Goal: Information Seeking & Learning: Find specific page/section

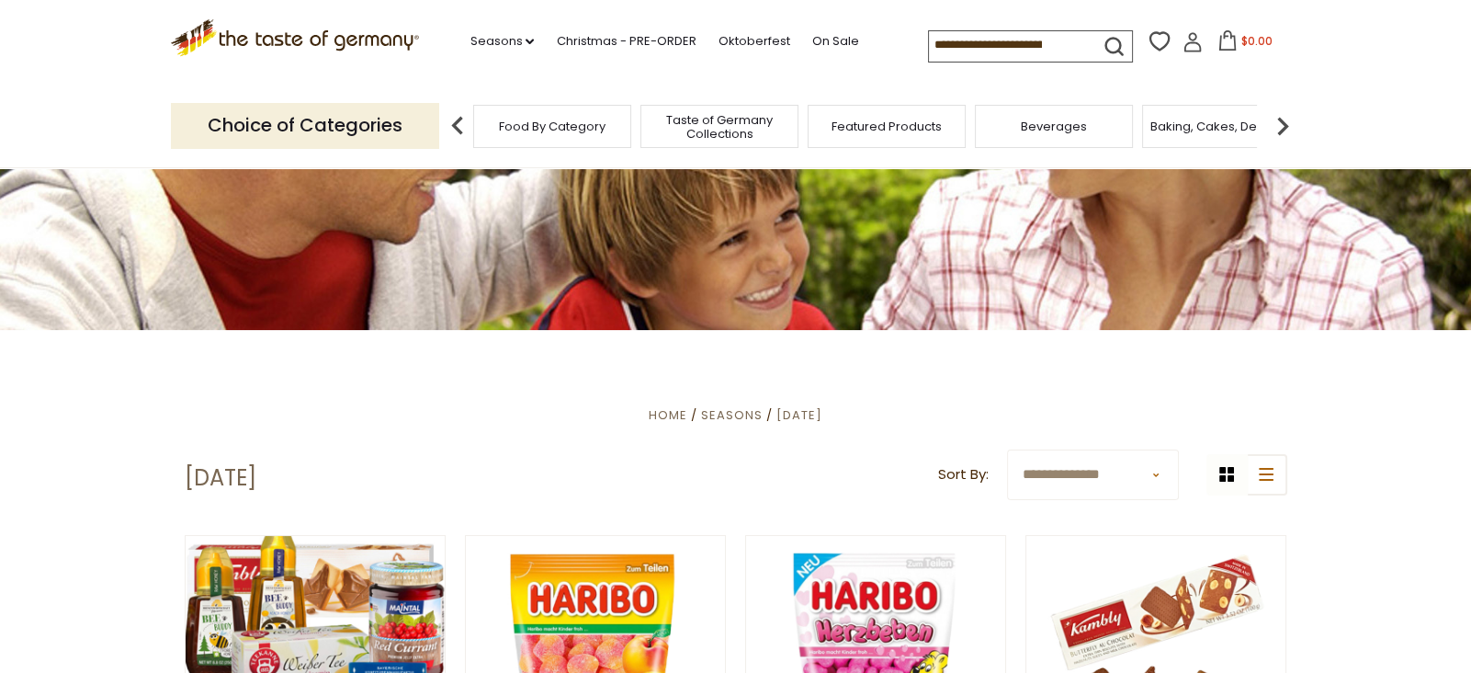
scroll to position [206, 0]
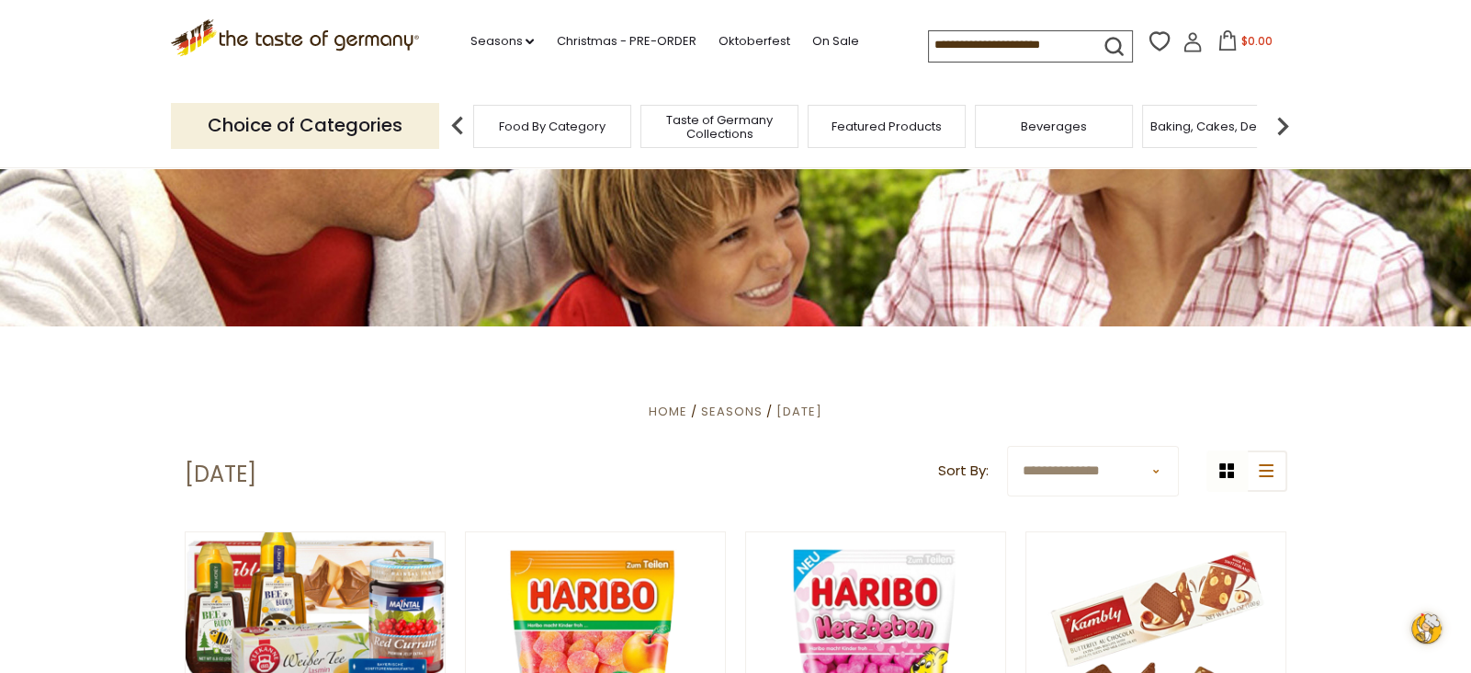
click at [1044, 44] on input at bounding box center [1006, 44] width 155 height 26
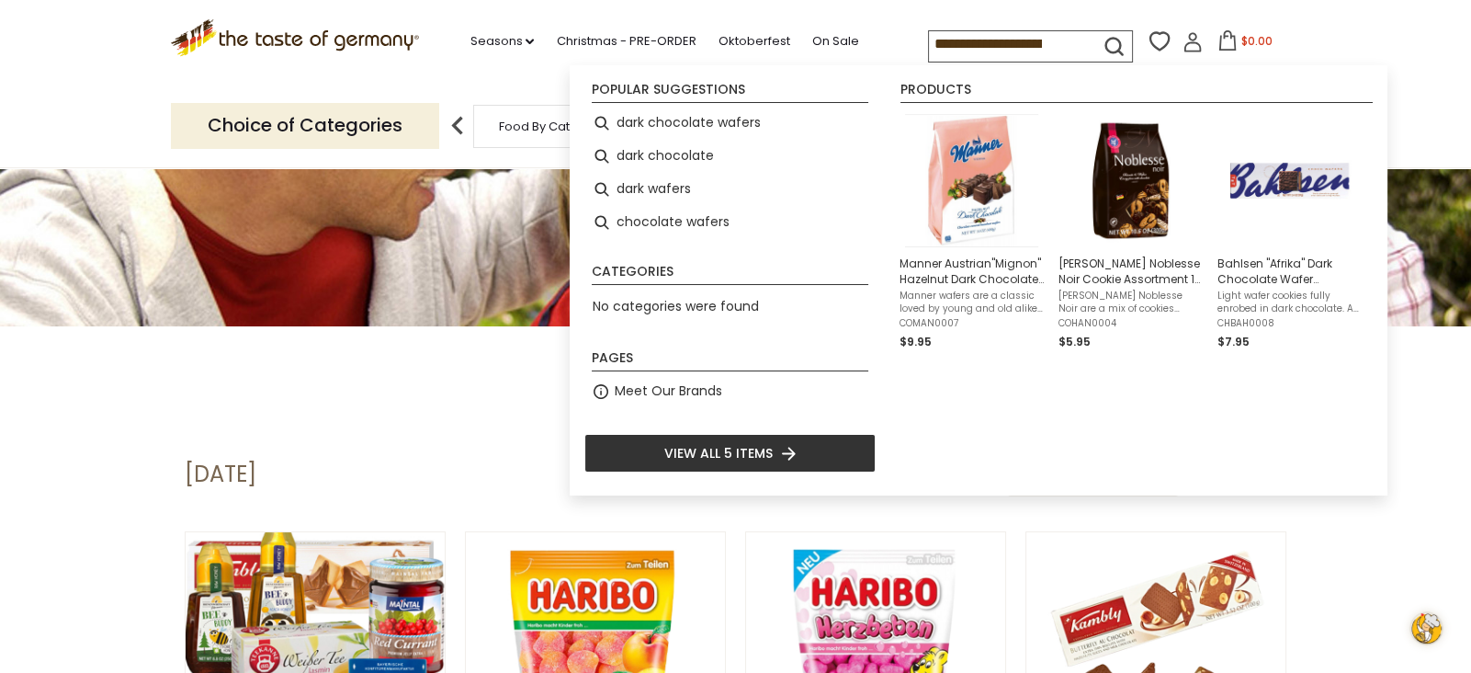
click at [967, 40] on input "**********" at bounding box center [1006, 44] width 155 height 26
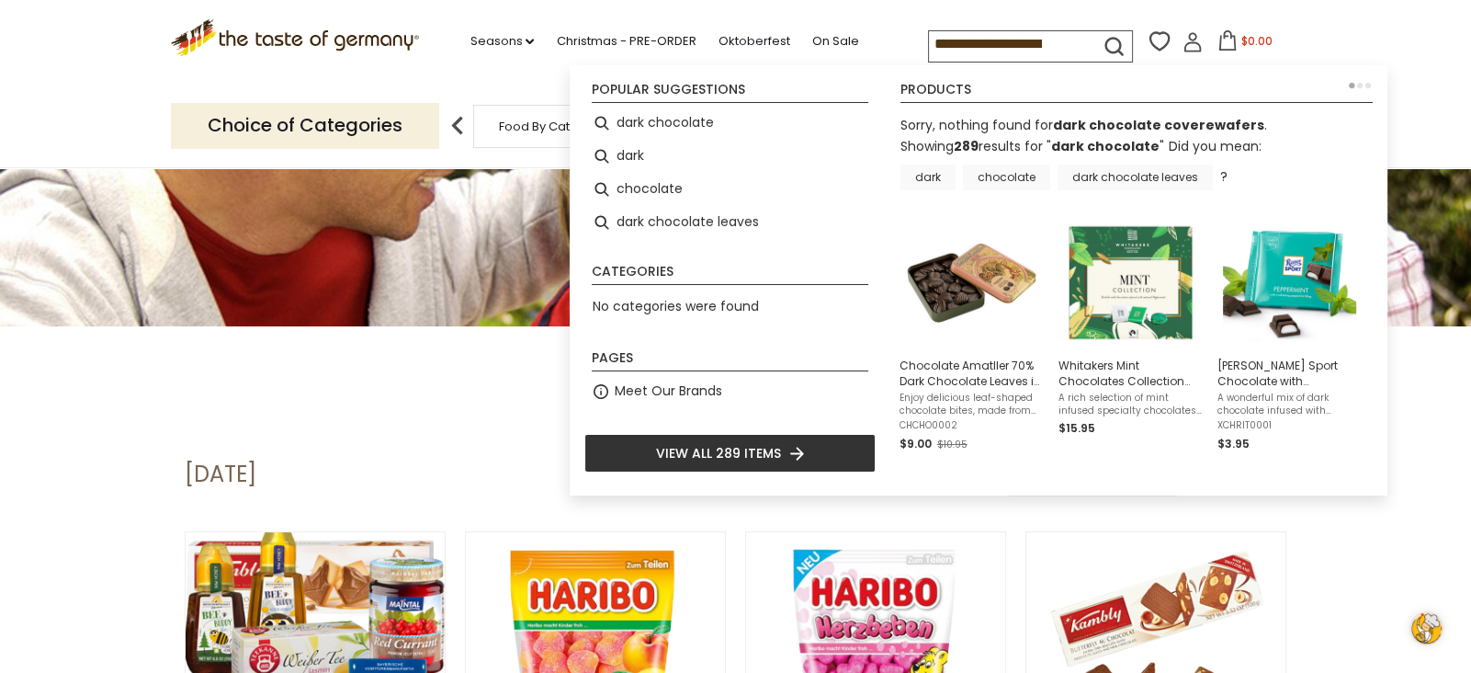
type input "**********"
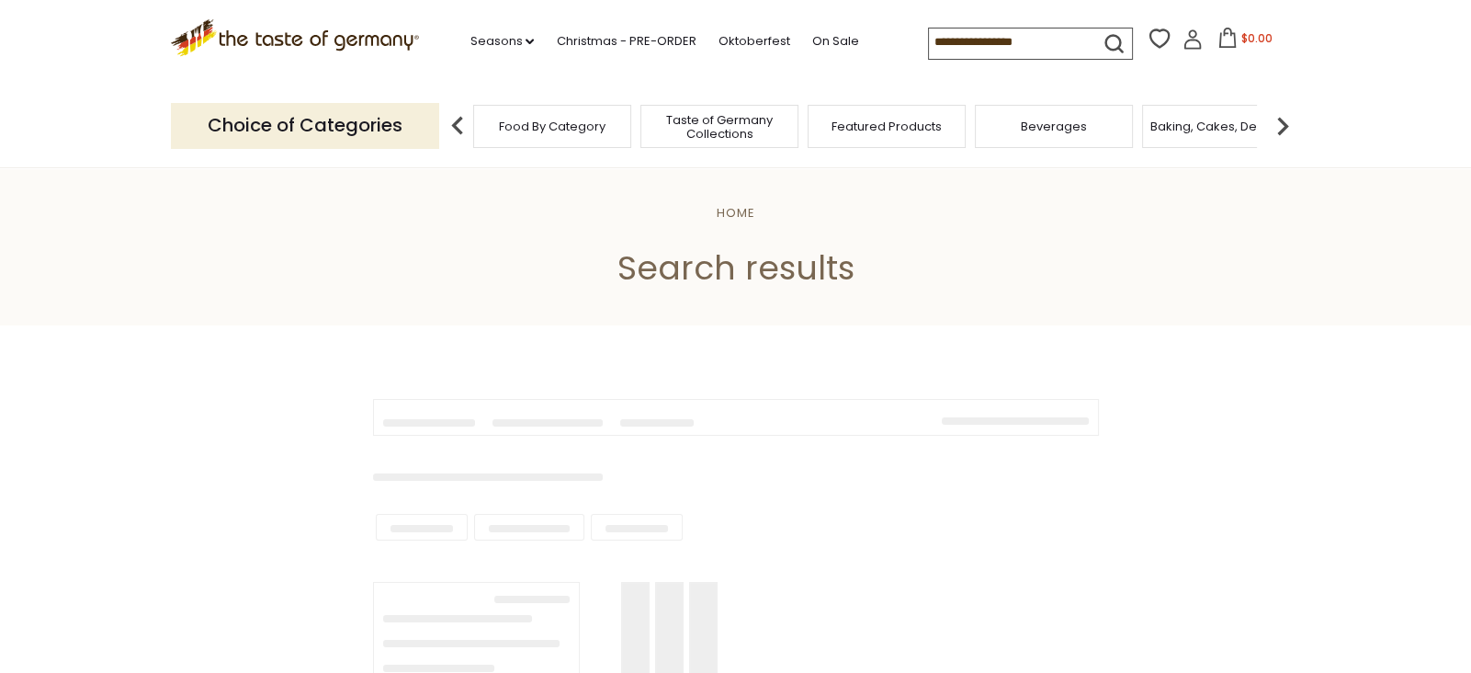
type input "**********"
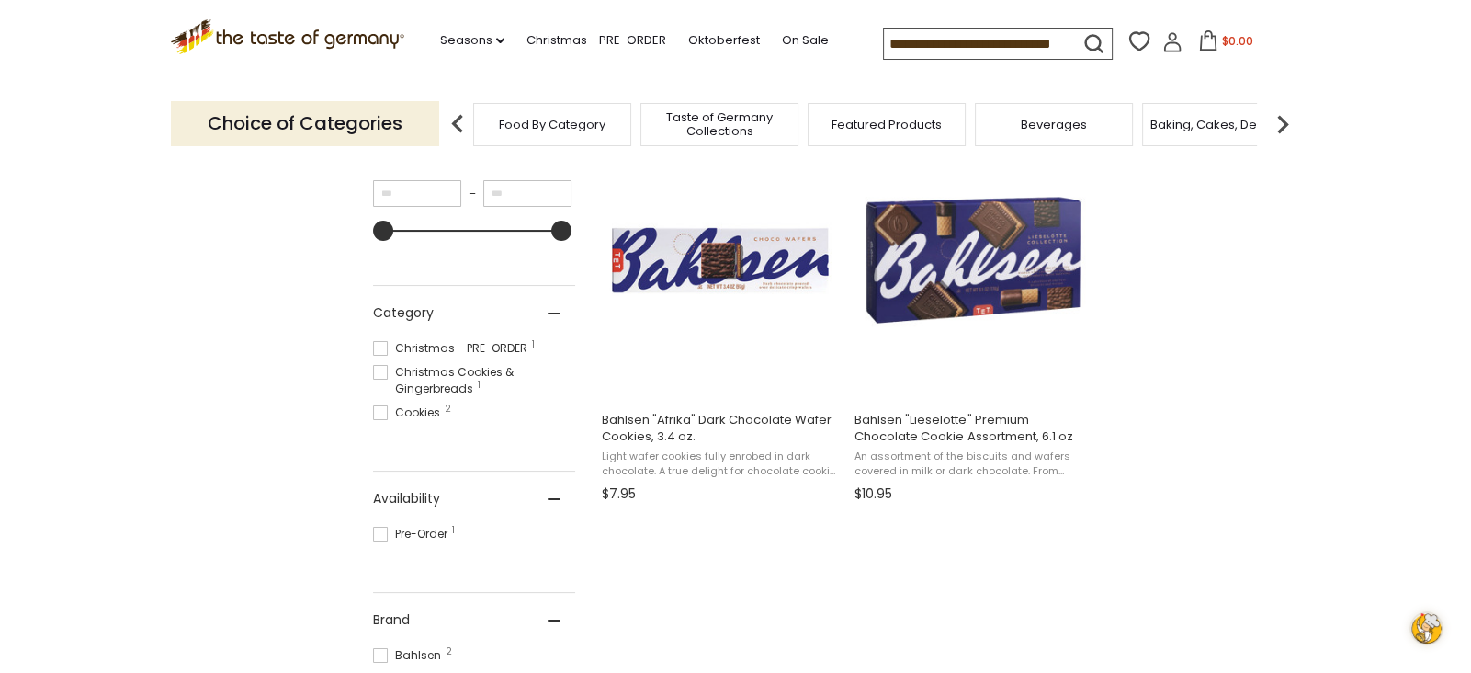
scroll to position [391, 0]
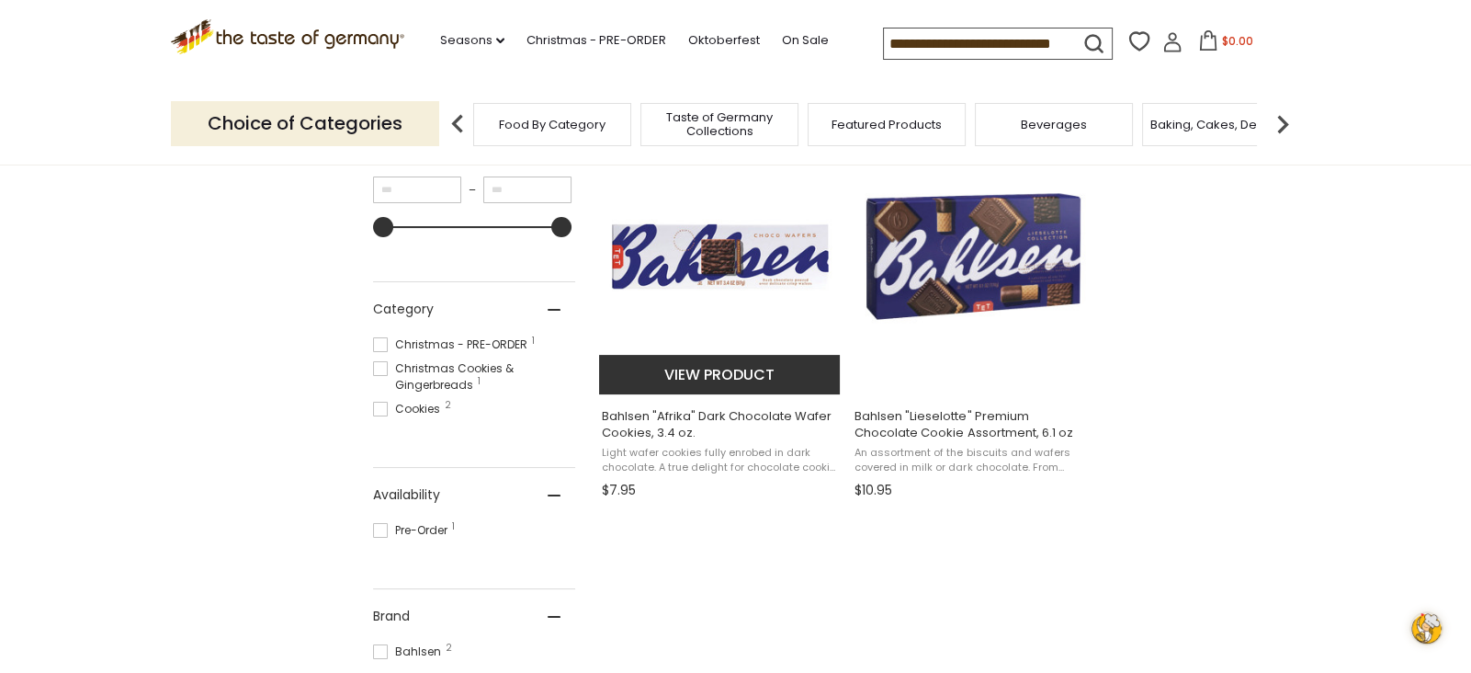
click at [681, 382] on button "View product" at bounding box center [720, 375] width 242 height 40
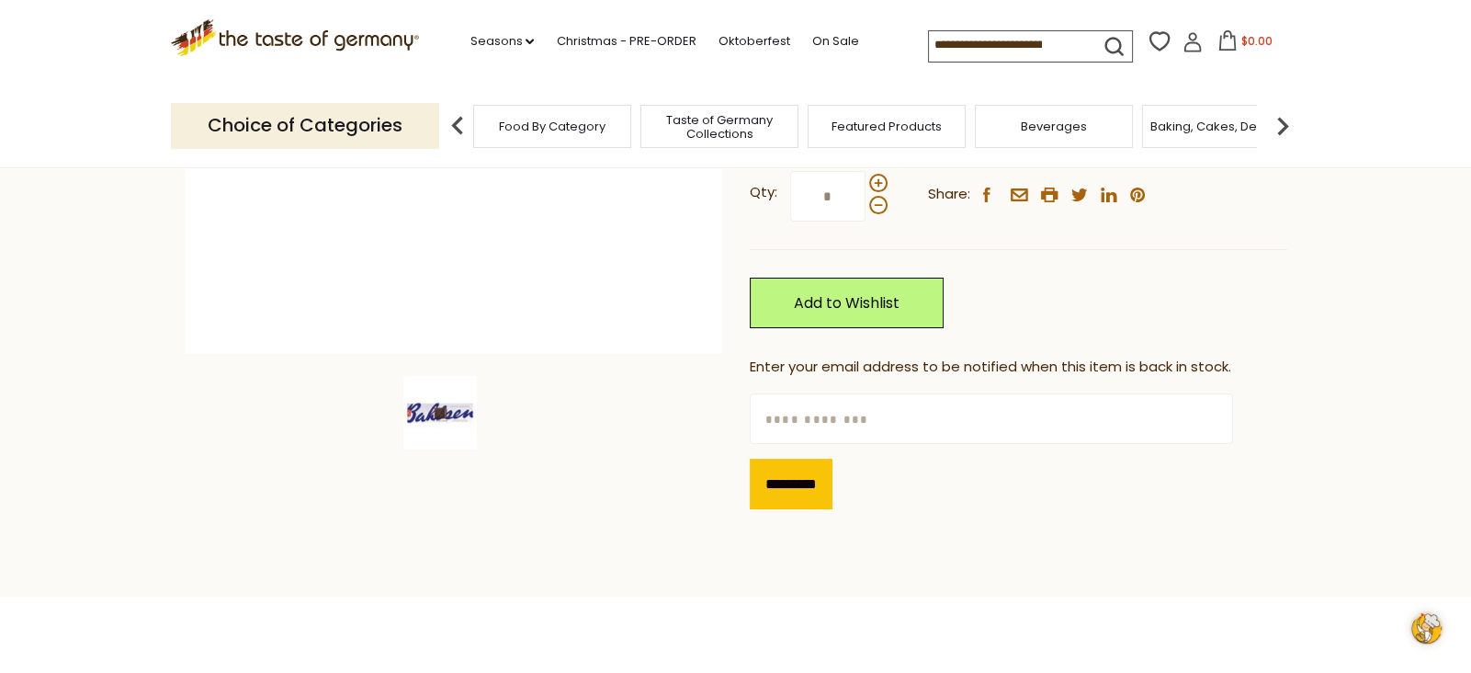
scroll to position [449, 0]
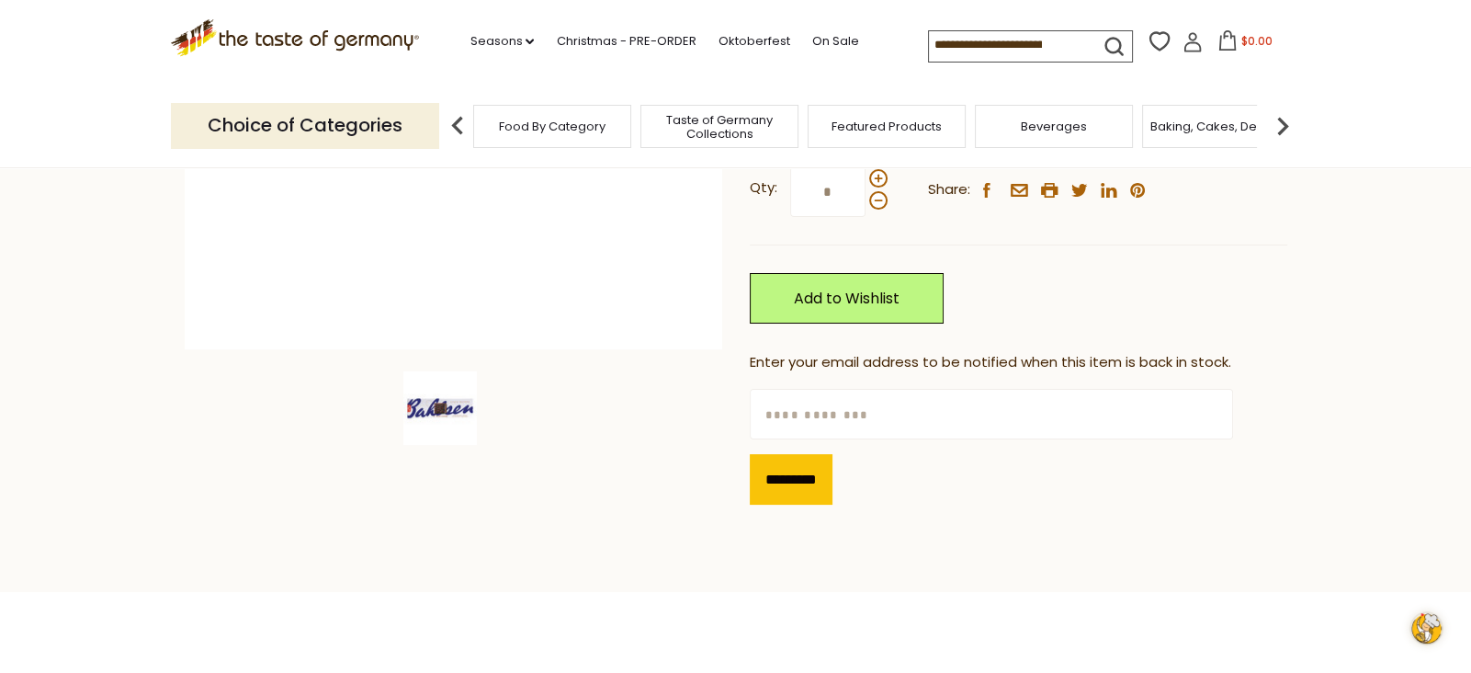
click at [1009, 417] on input "text" at bounding box center [991, 414] width 483 height 51
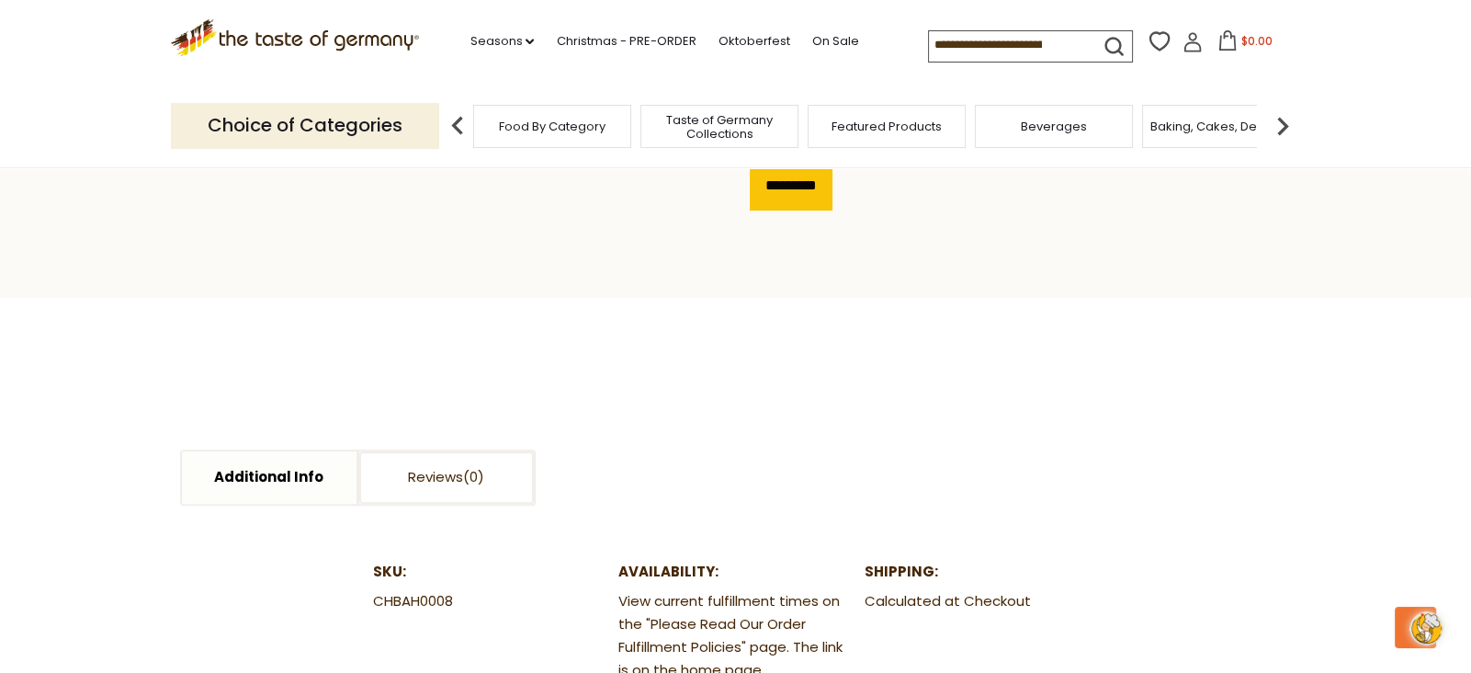
scroll to position [744, 0]
click at [1009, 417] on section "Additional Info Reviews Additional Info SKU: CHBAH0008 Availability: View curre…" at bounding box center [736, 580] width 1130 height 567
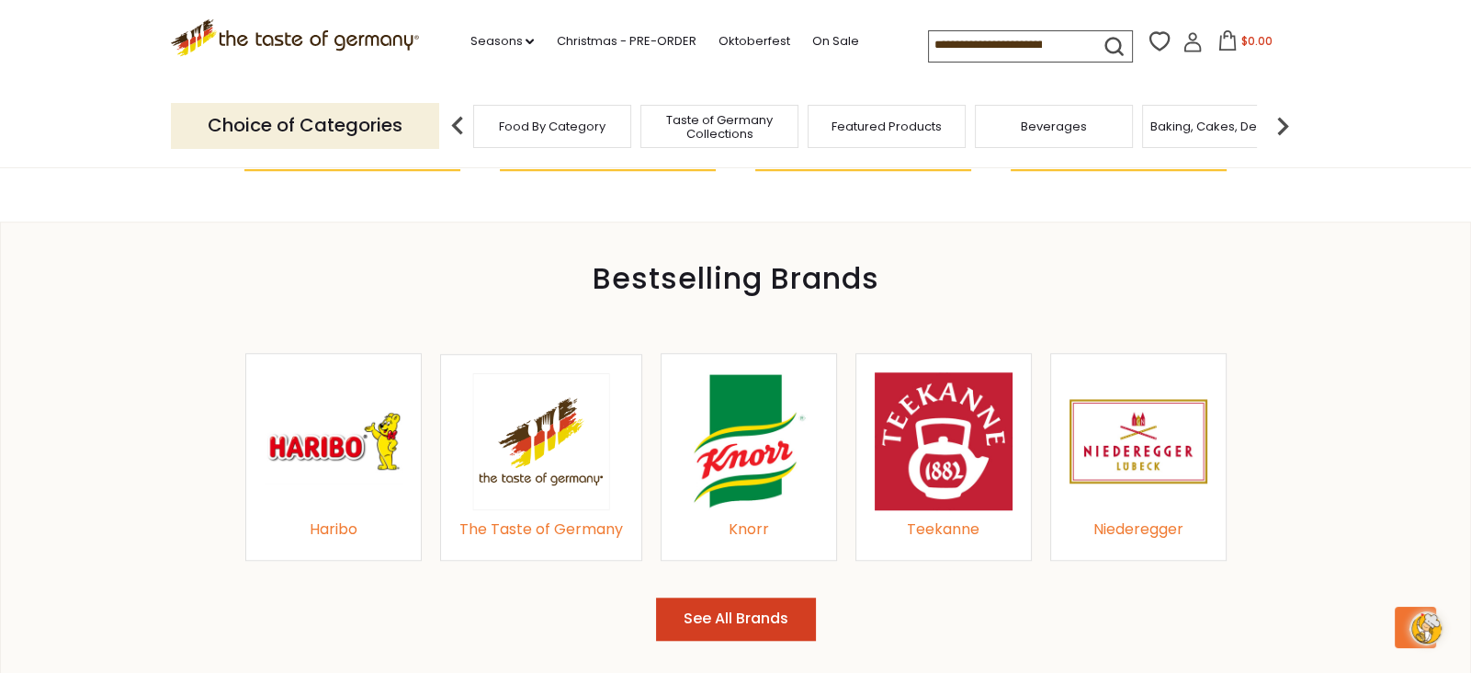
scroll to position [1976, 0]
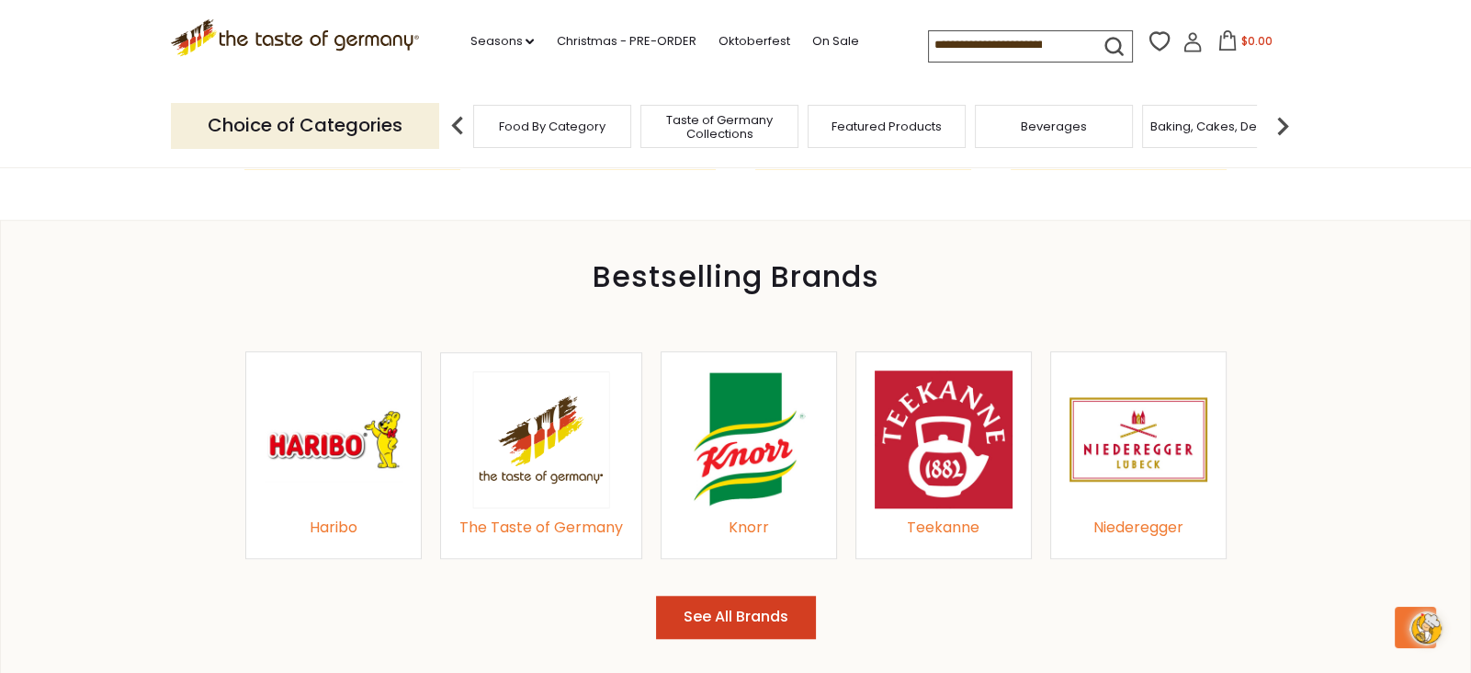
click at [730, 460] on img at bounding box center [749, 439] width 138 height 138
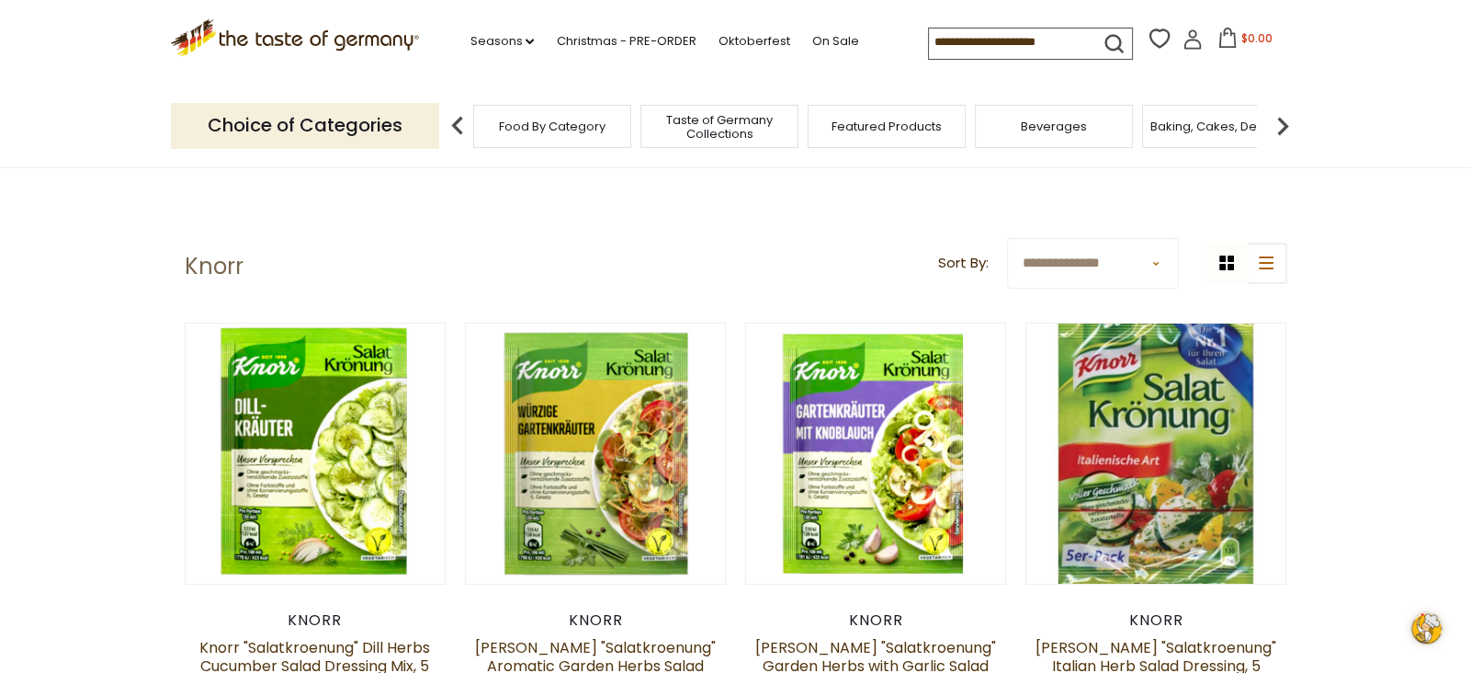
click at [934, 33] on input at bounding box center [1006, 41] width 155 height 26
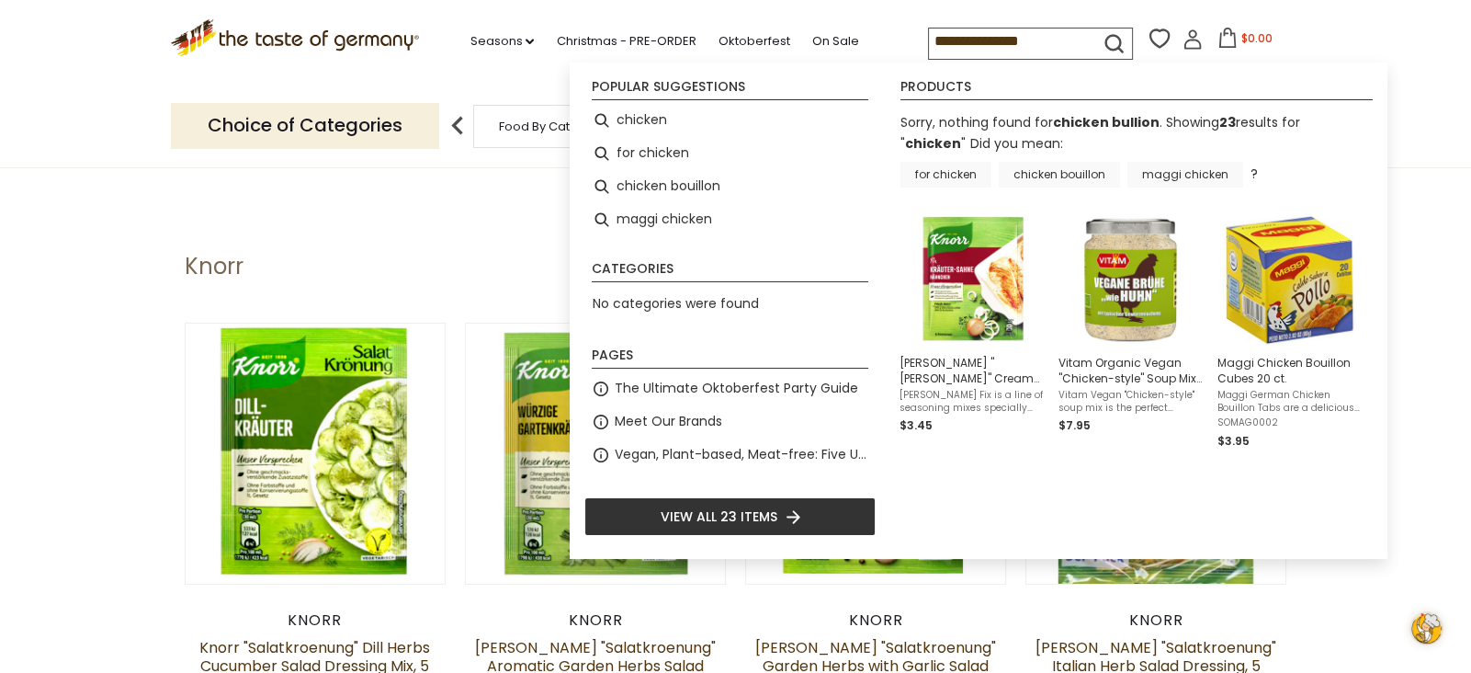
type input "*******"
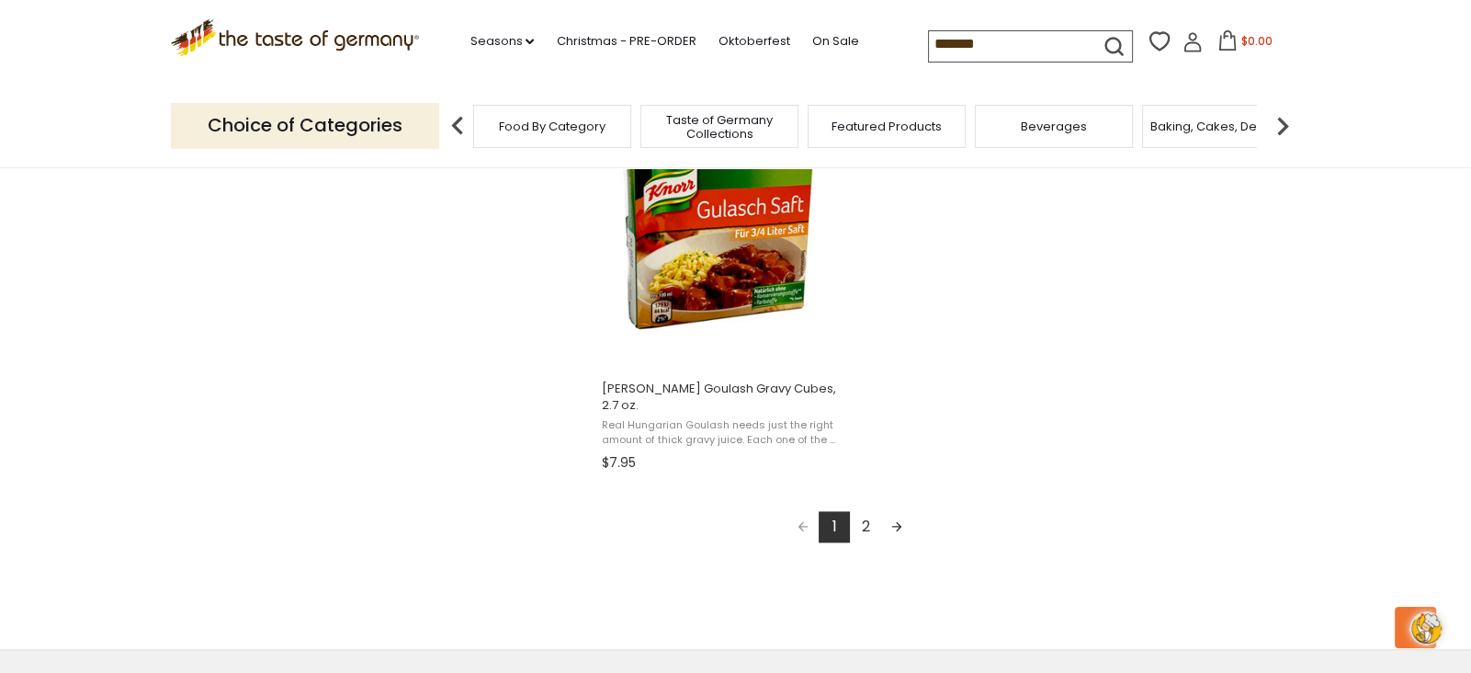
scroll to position [3227, 0]
click at [894, 513] on link "Next page" at bounding box center [896, 524] width 31 height 31
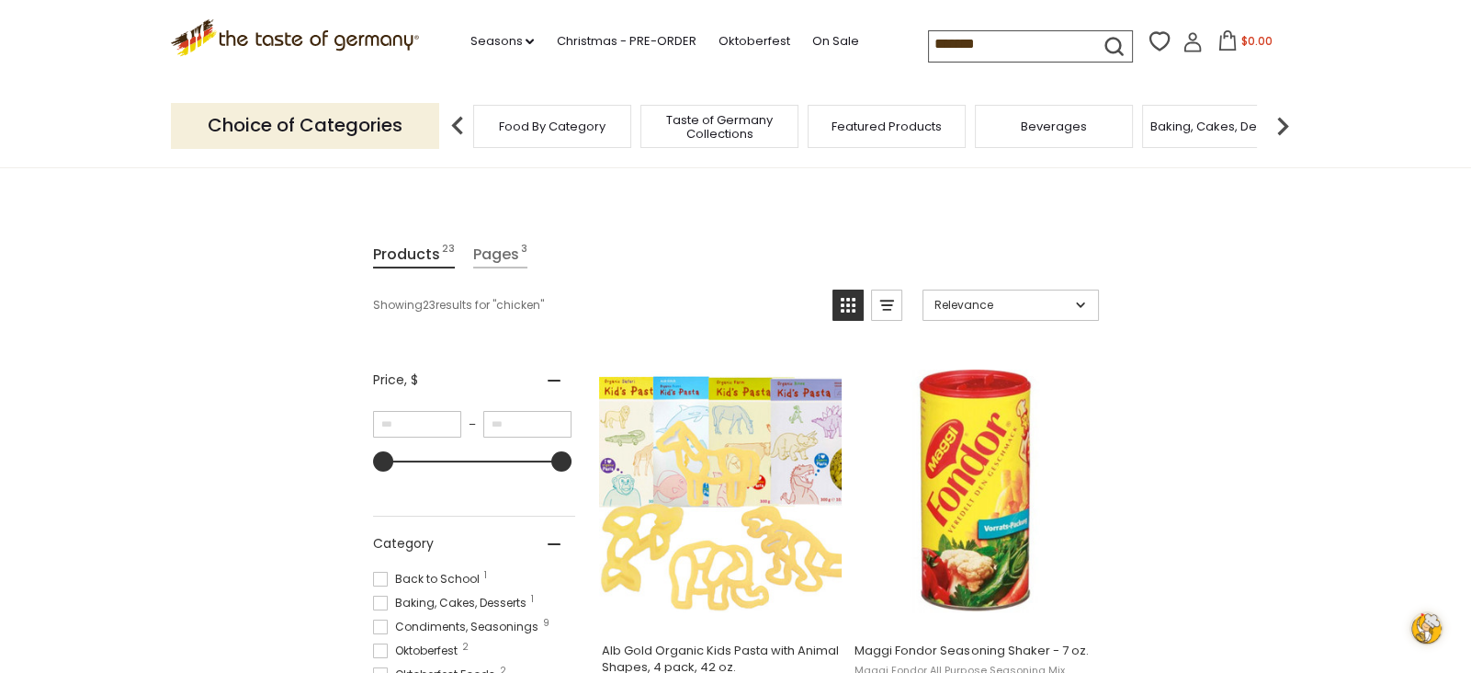
scroll to position [159, 0]
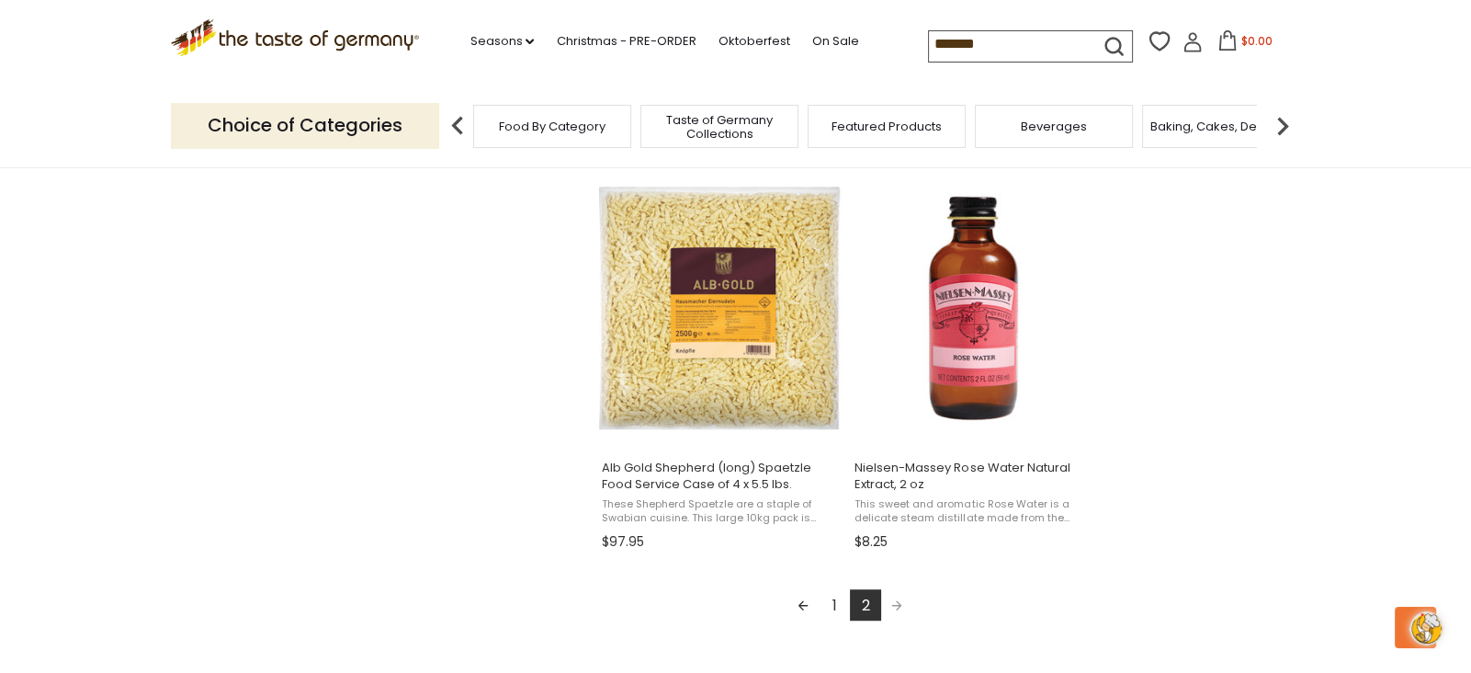
scroll to position [1549, 0]
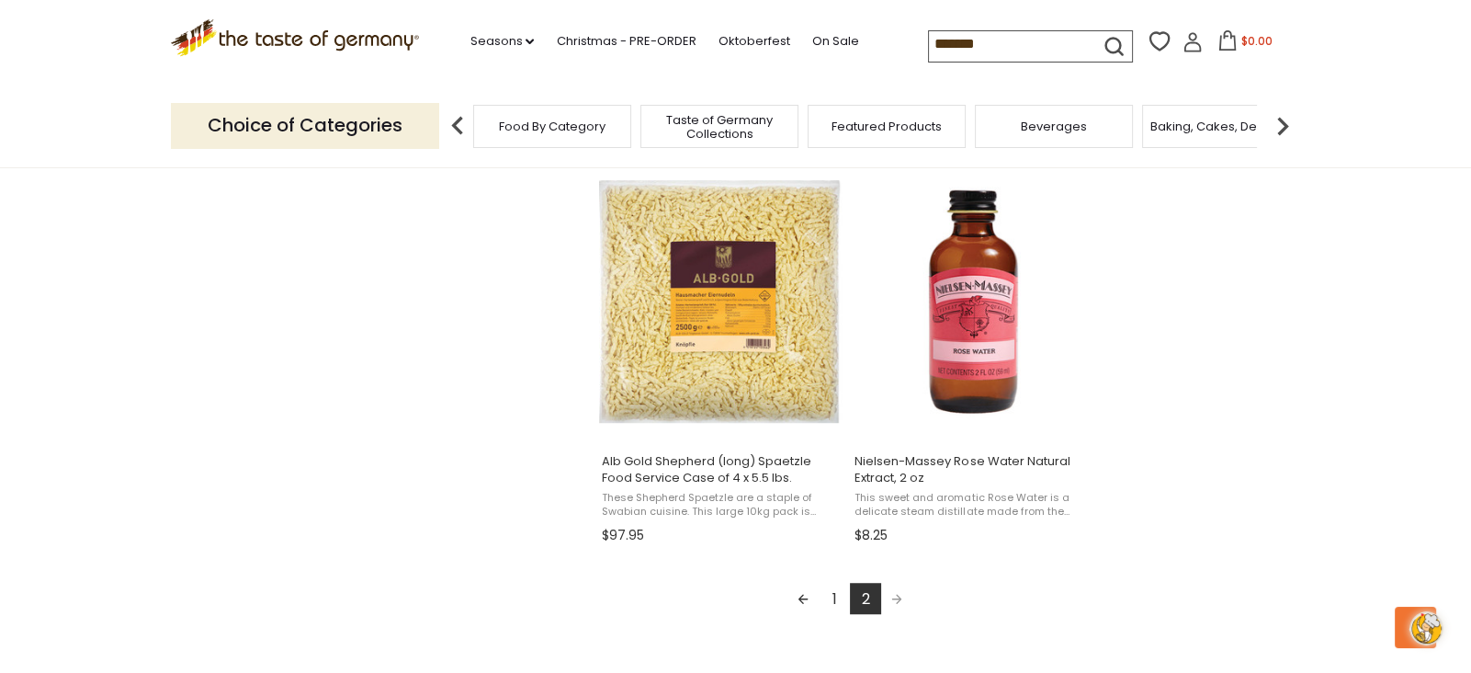
click at [929, 42] on input "*******" at bounding box center [1006, 44] width 155 height 26
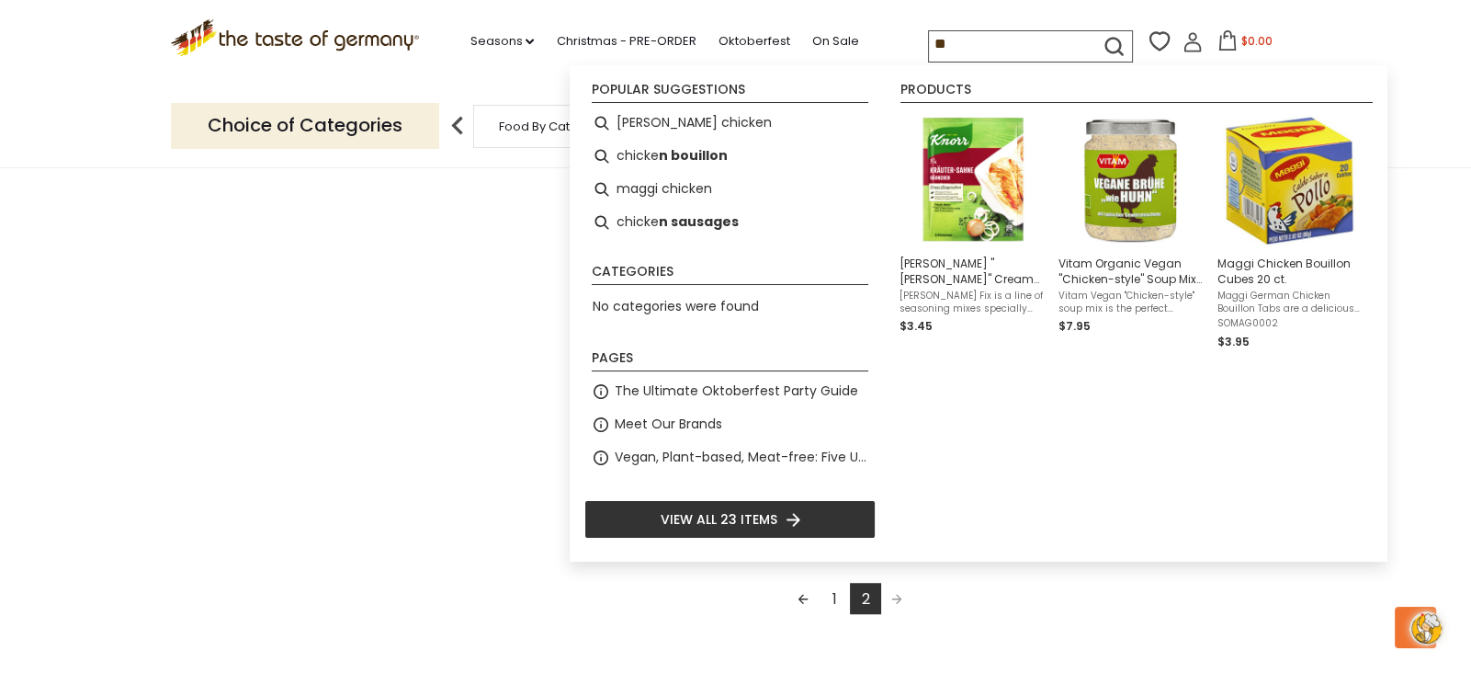
type input "*"
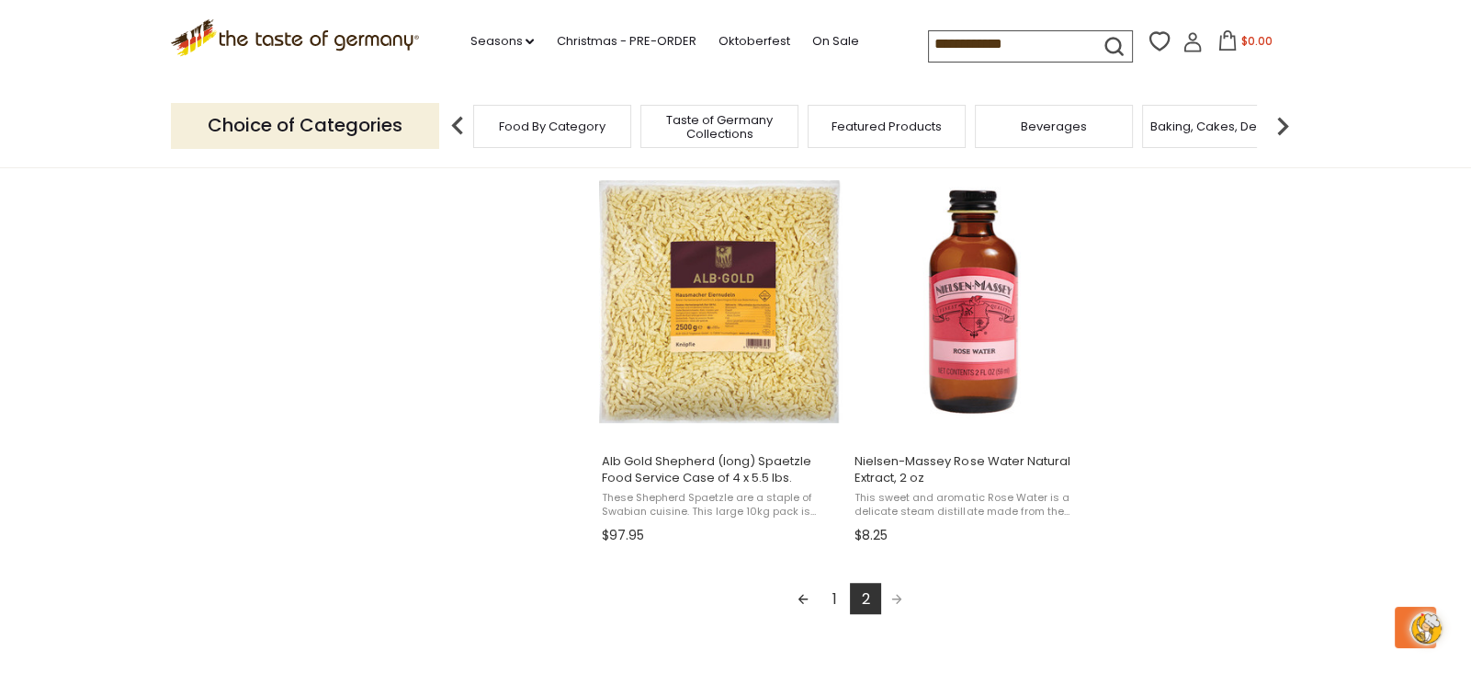
click at [1102, 40] on icon "submit" at bounding box center [1114, 46] width 25 height 25
type input "****"
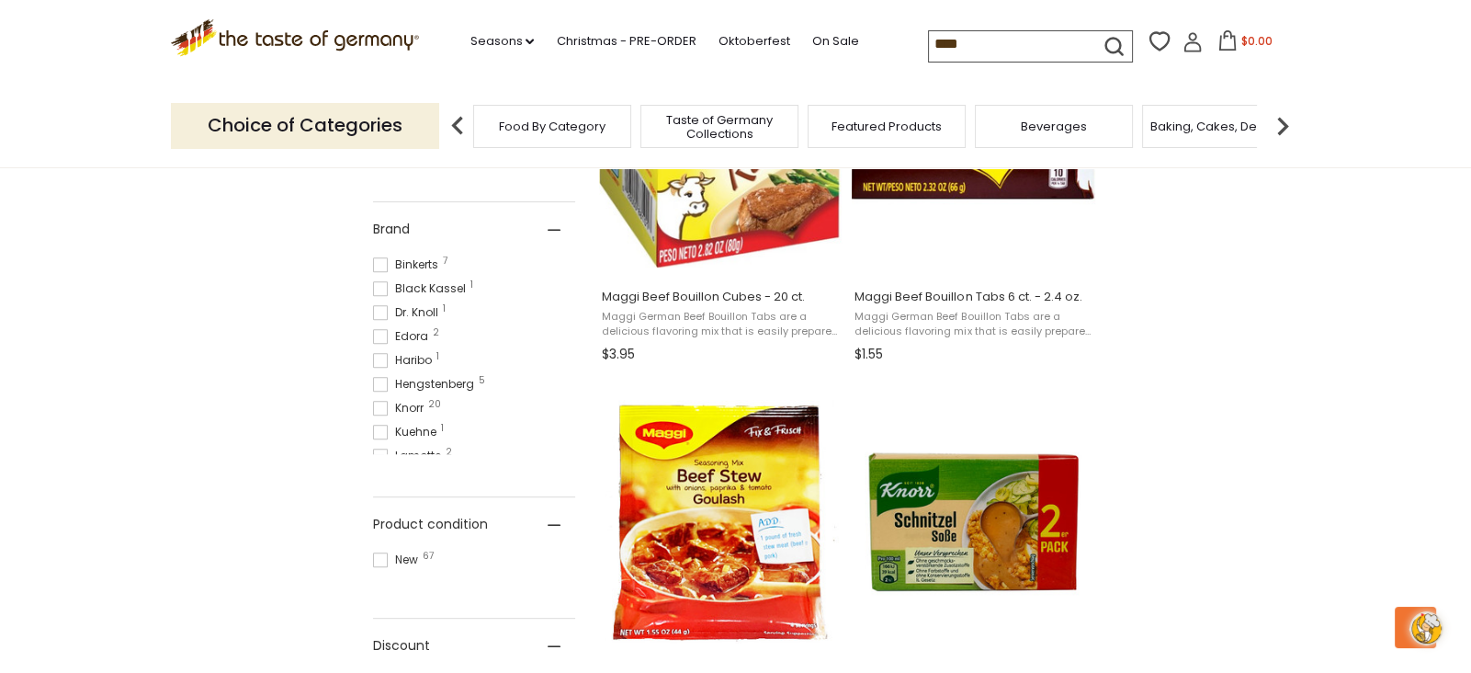
scroll to position [915, 0]
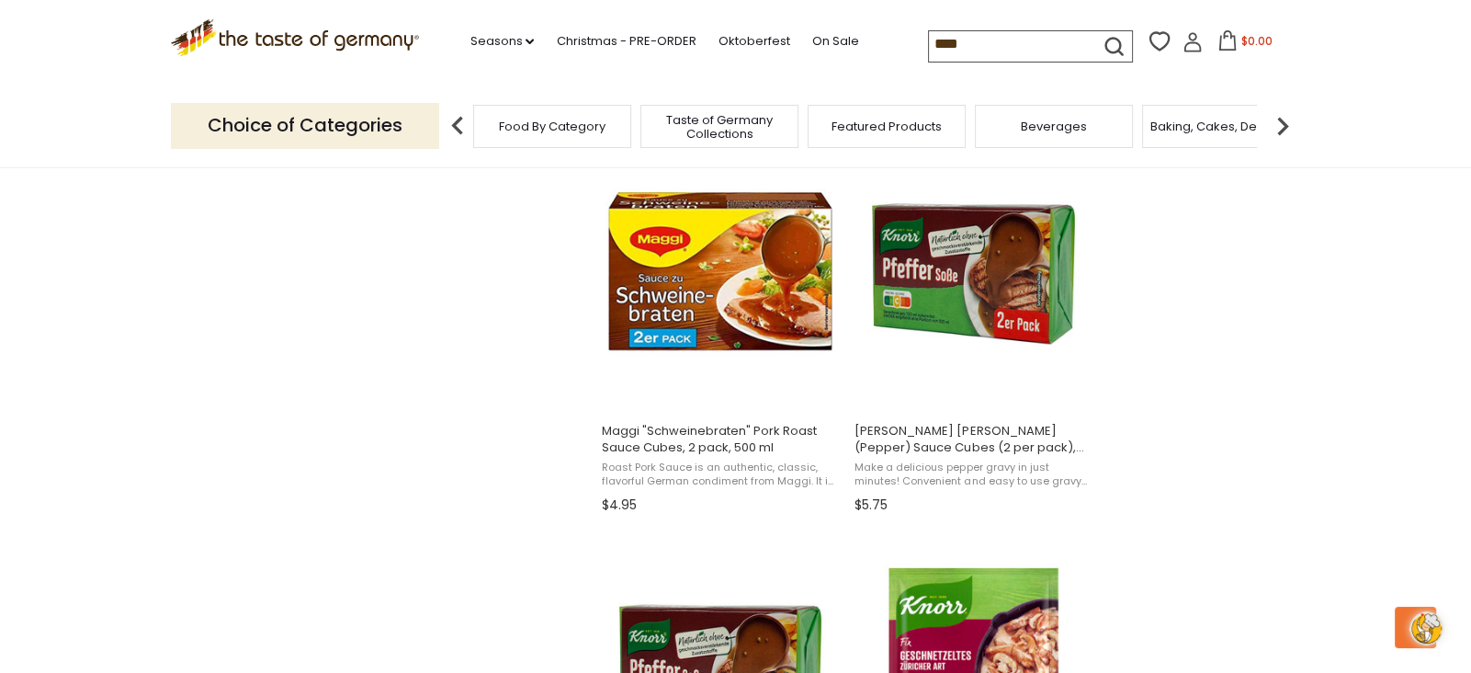
click at [1250, 353] on section "Products 67 Pages 3 Showing 67 results for " beef " Relevance Relevance Title: …" at bounding box center [735, 528] width 1471 height 3532
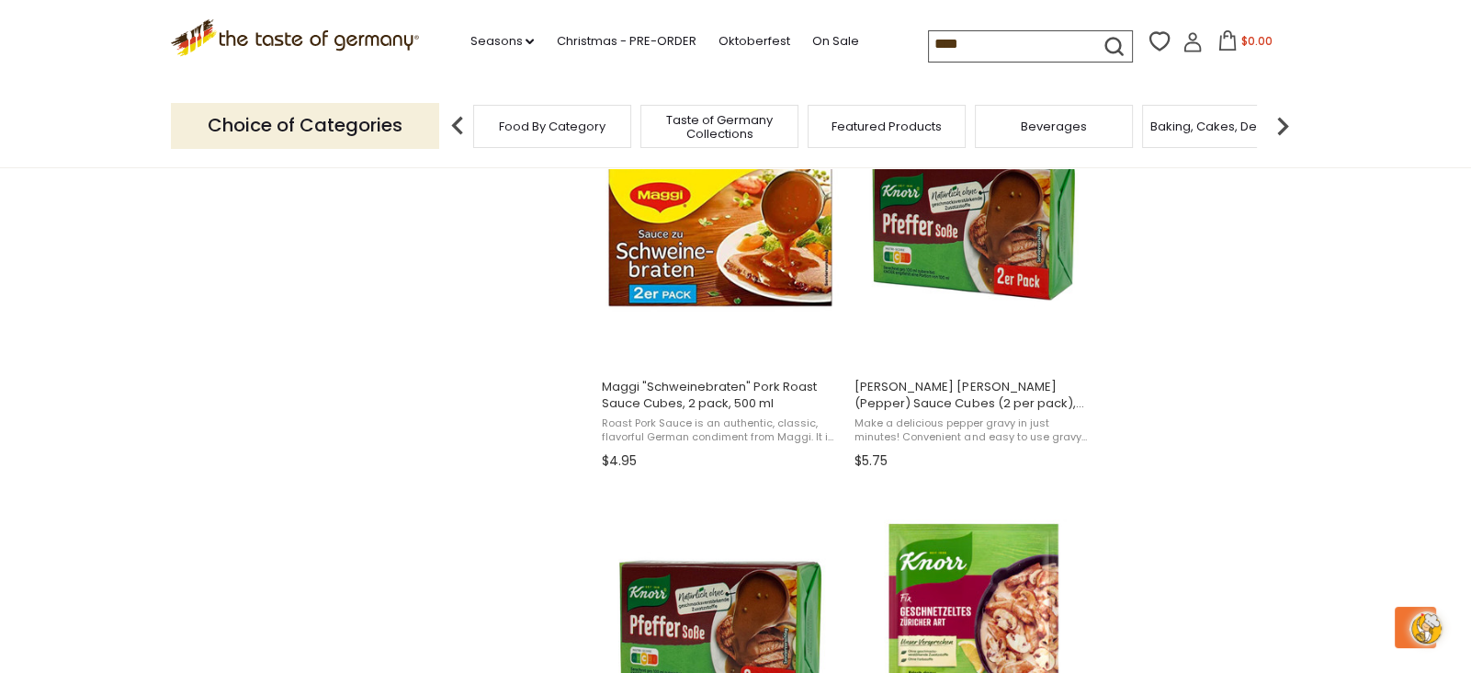
scroll to position [1613, 0]
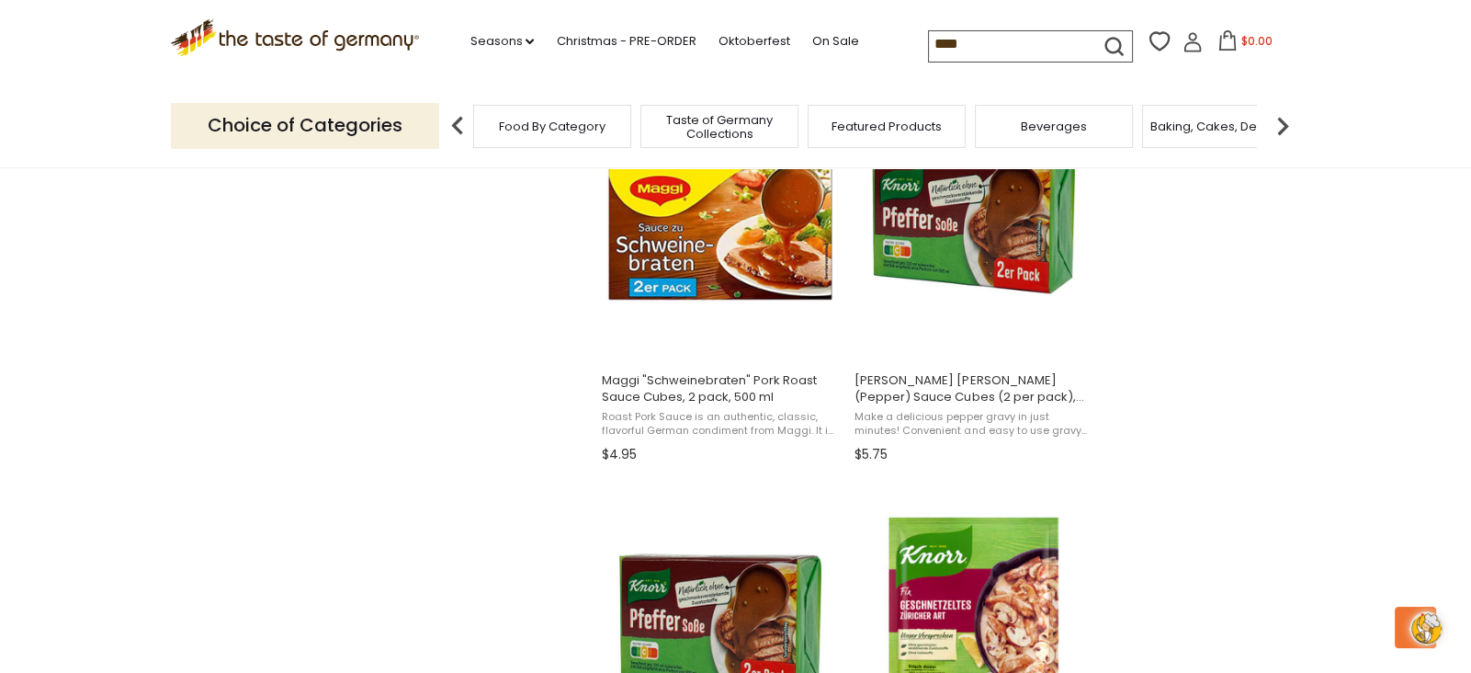
click at [1250, 353] on section "Products 67 Pages 3 Showing 67 results for " beef " Relevance Relevance Title: …" at bounding box center [735, 478] width 1471 height 3532
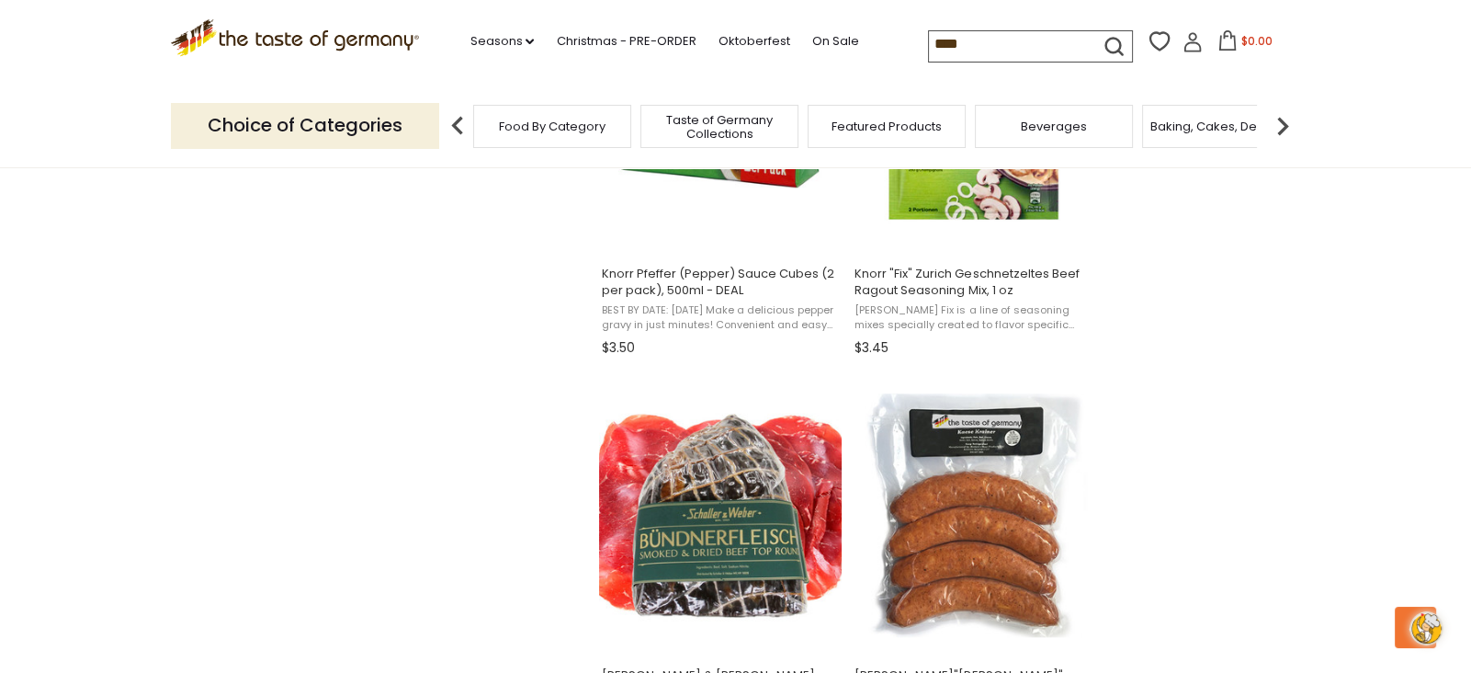
scroll to position [2123, 0]
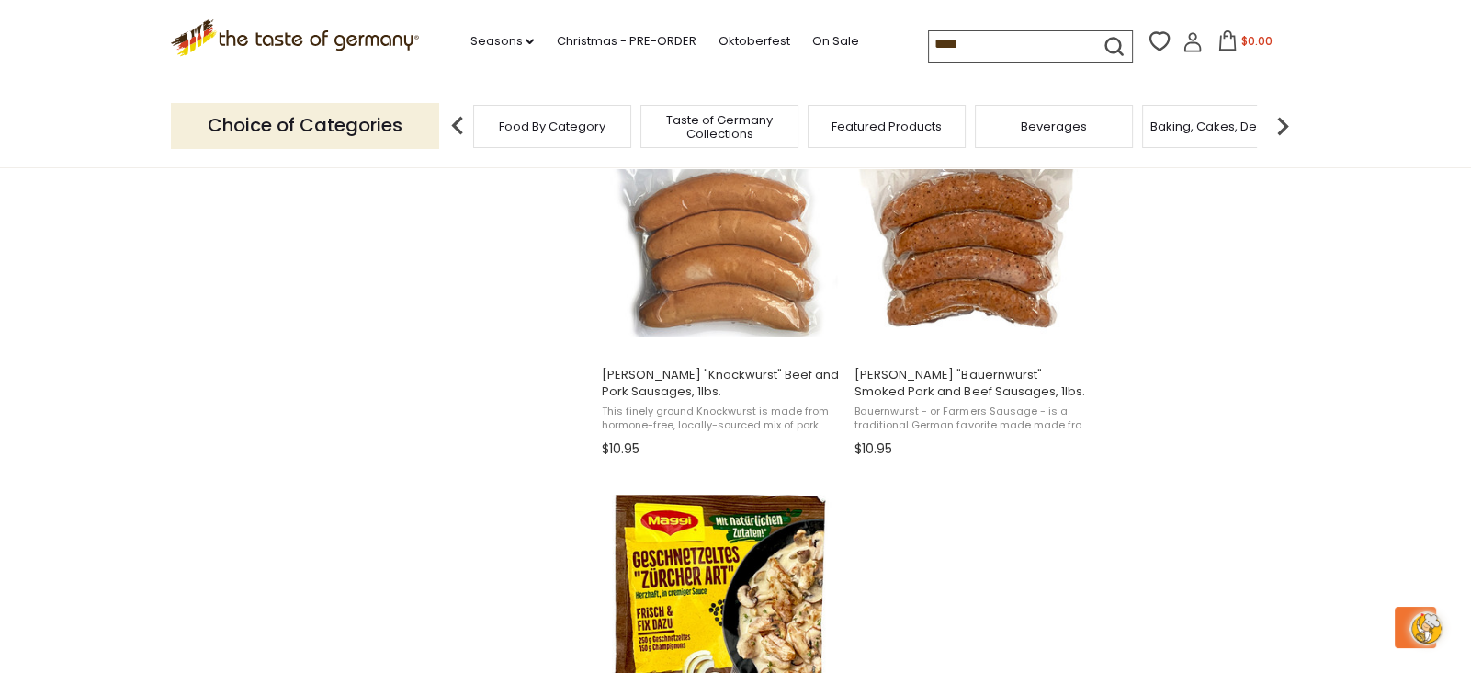
scroll to position [2823, 0]
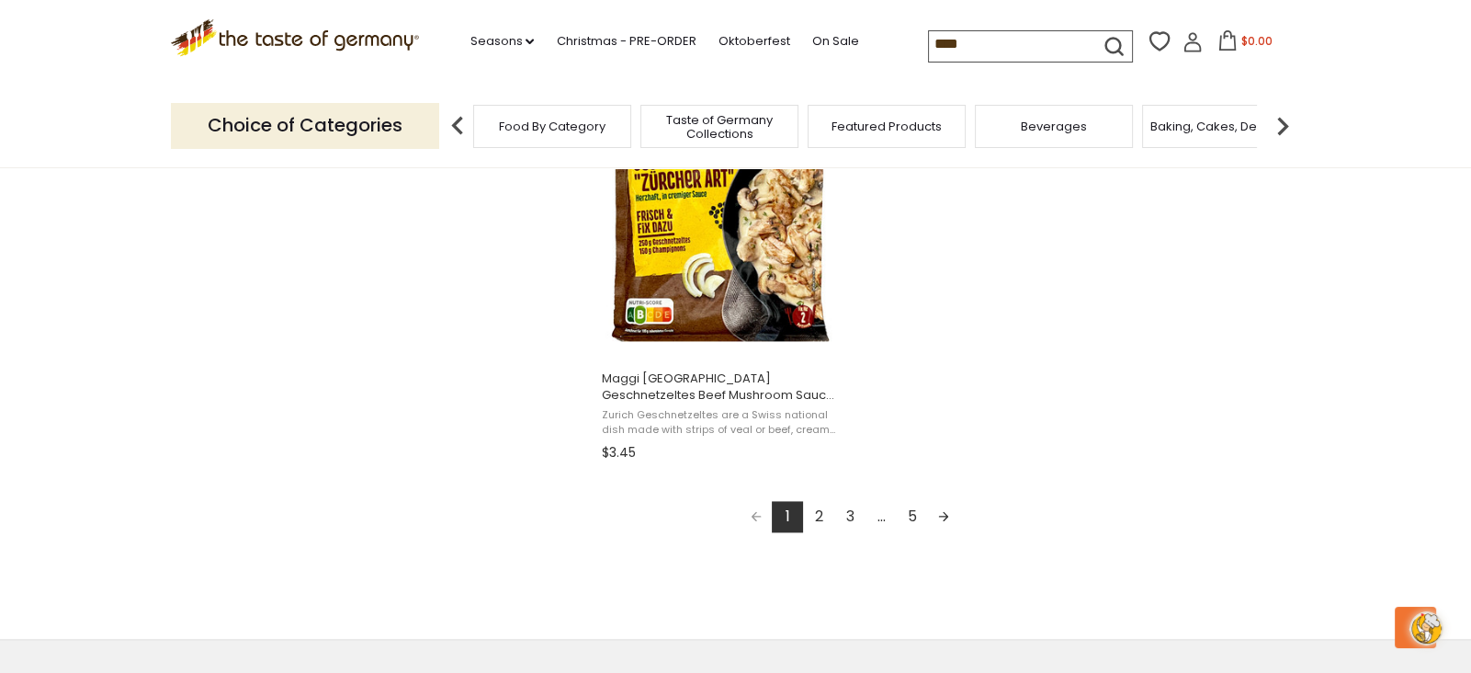
scroll to position [3221, 0]
click at [944, 521] on link "Next page" at bounding box center [943, 514] width 31 height 31
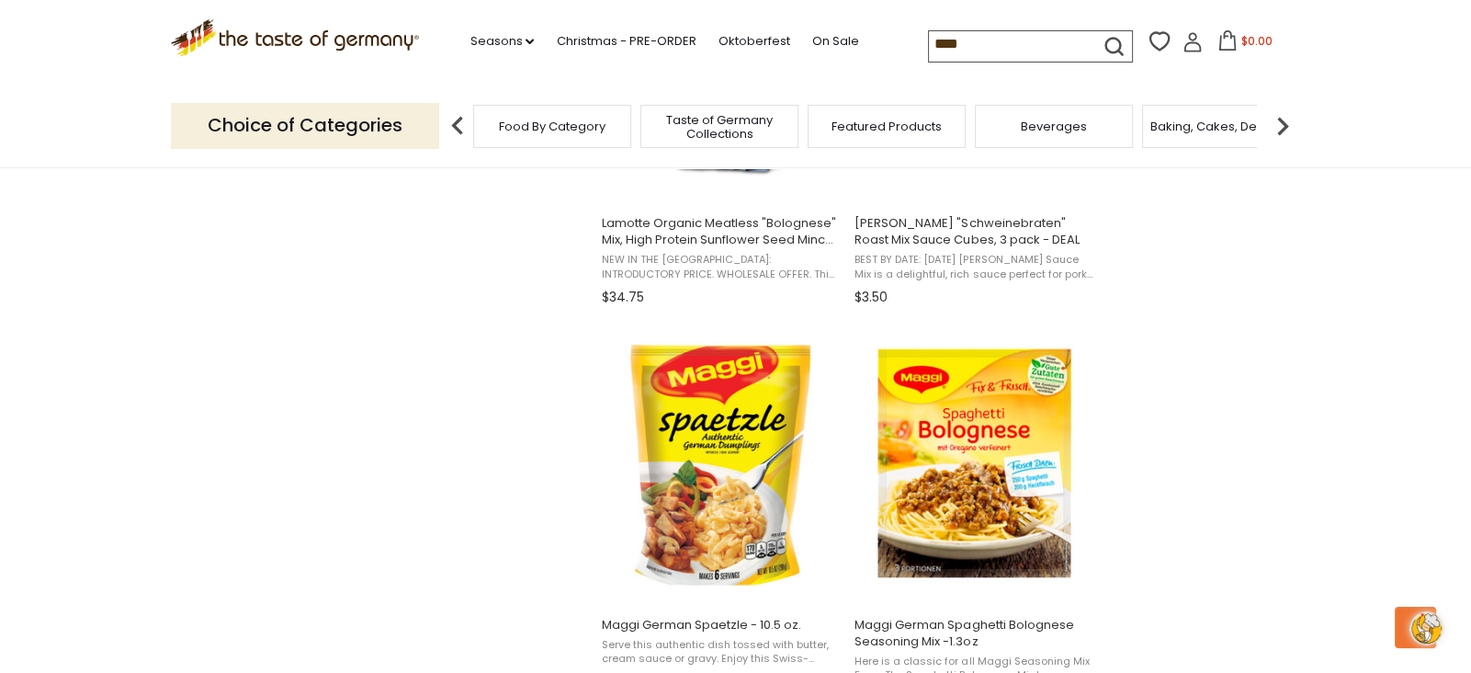
scroll to position [2189, 0]
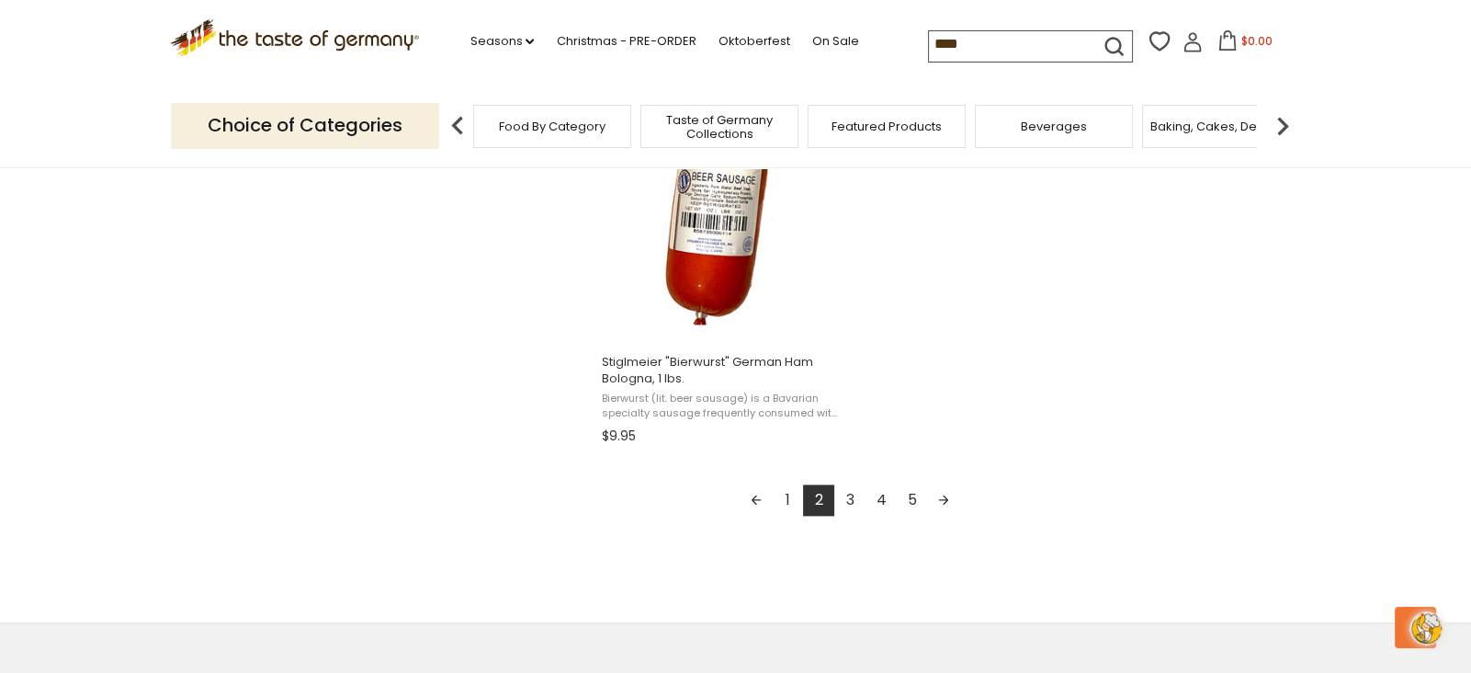
scroll to position [3255, 0]
click at [850, 501] on link "3" at bounding box center [849, 496] width 31 height 31
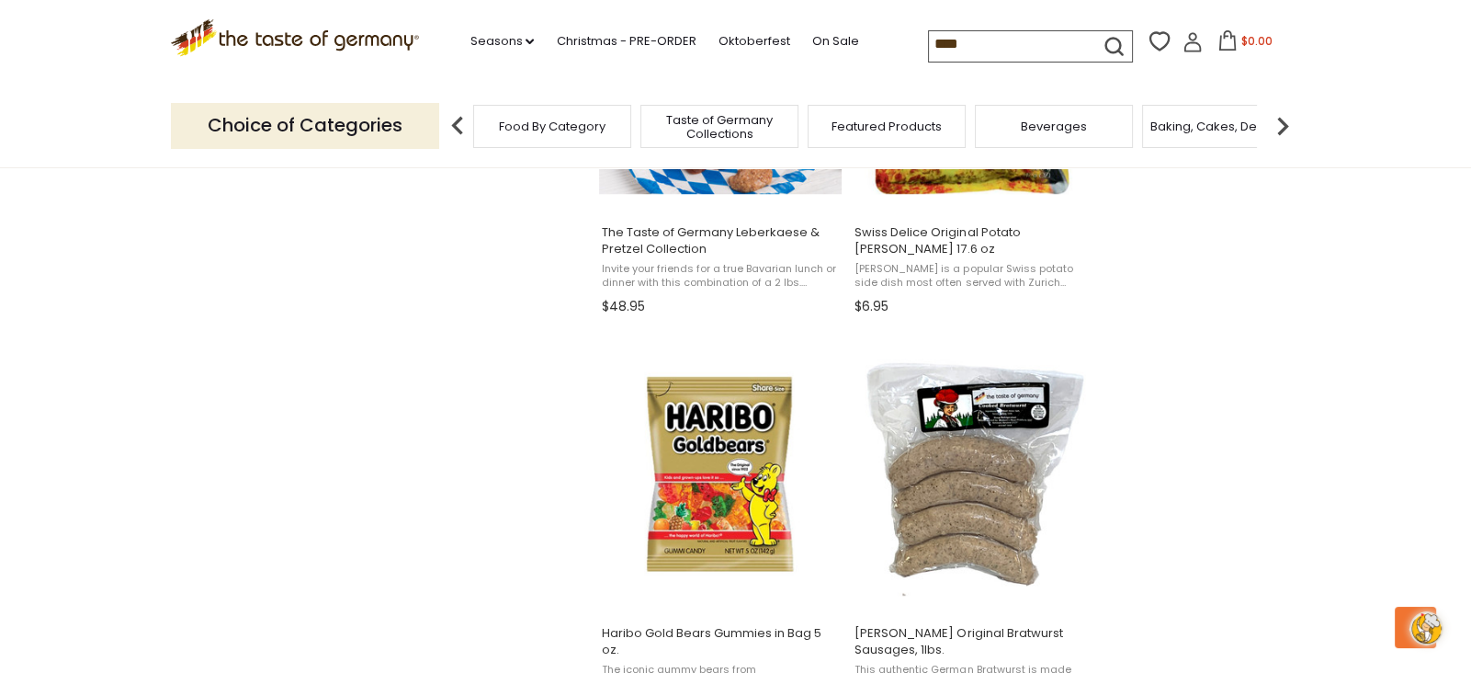
scroll to position [1807, 0]
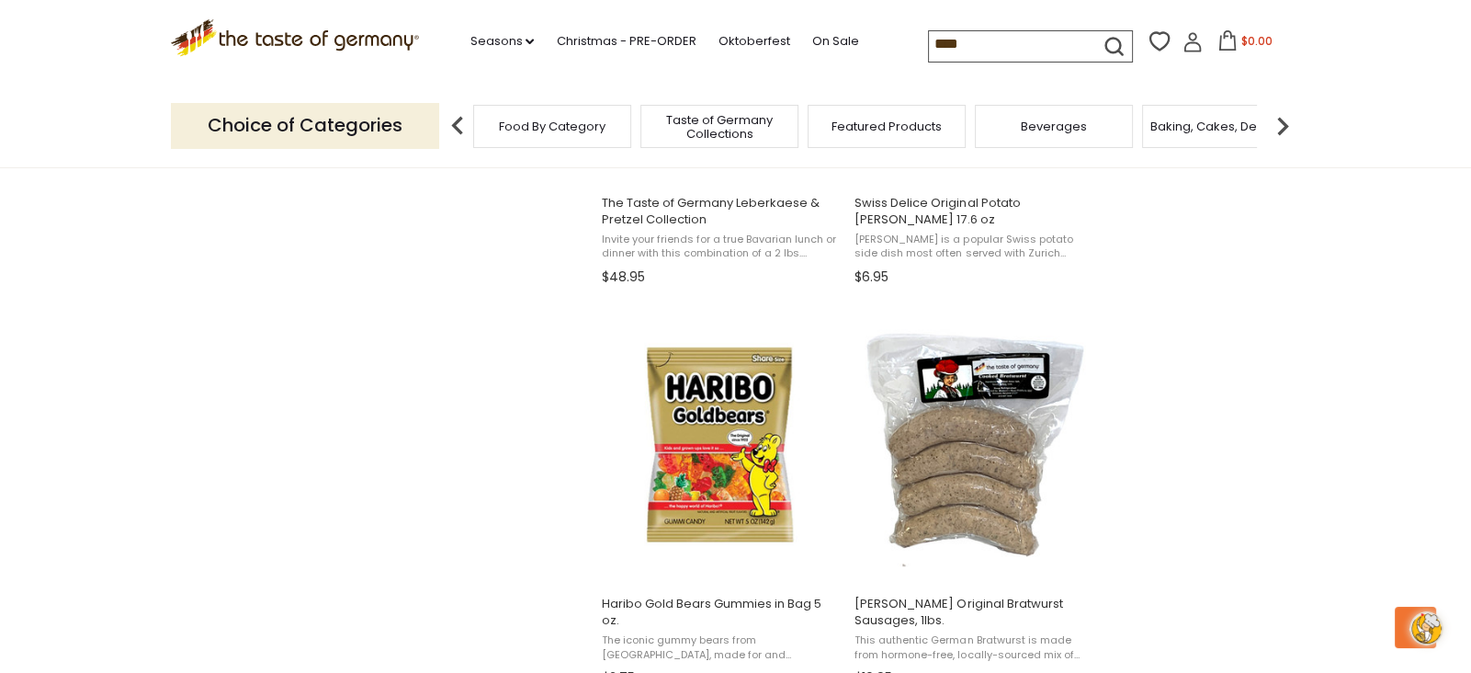
click at [1170, 502] on section "Products 67 Pages 3 Showing 67 results for " beef " Relevance Relevance Title: …" at bounding box center [735, 292] width 1471 height 3549
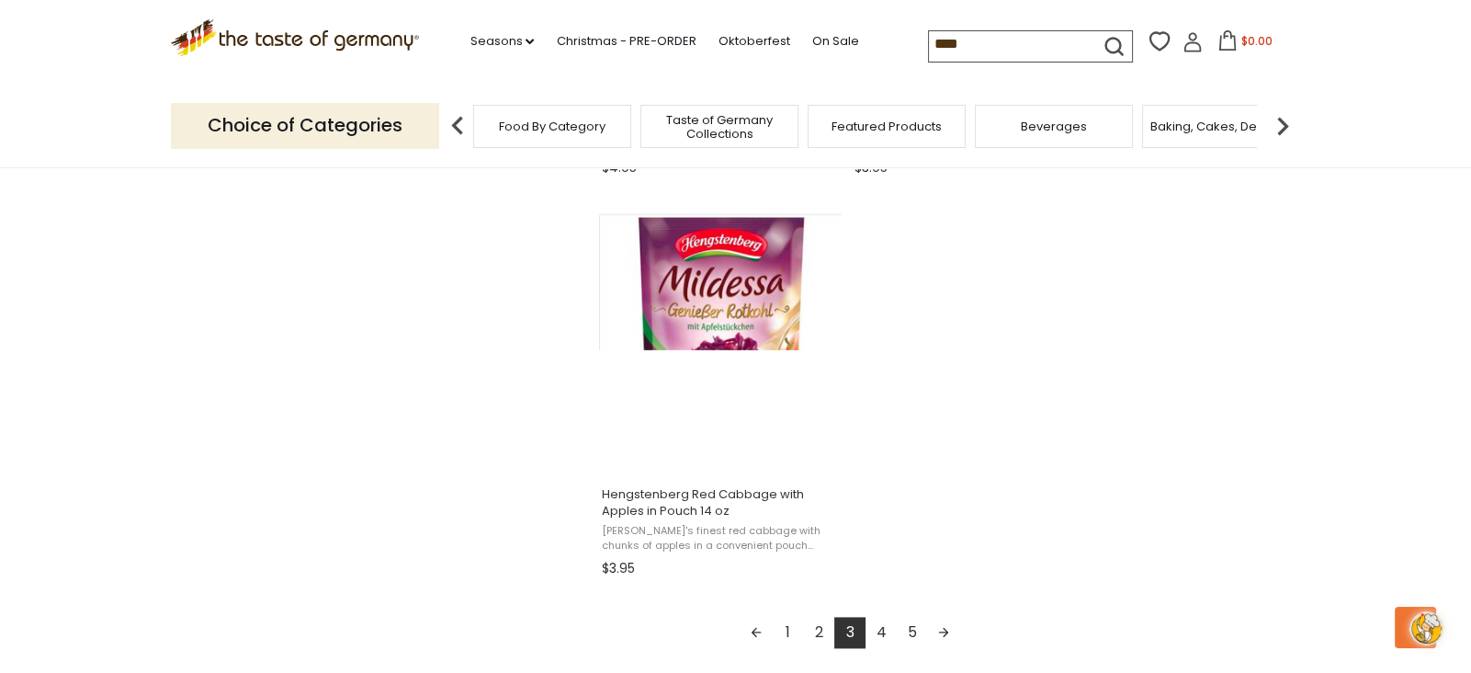
scroll to position [3129, 0]
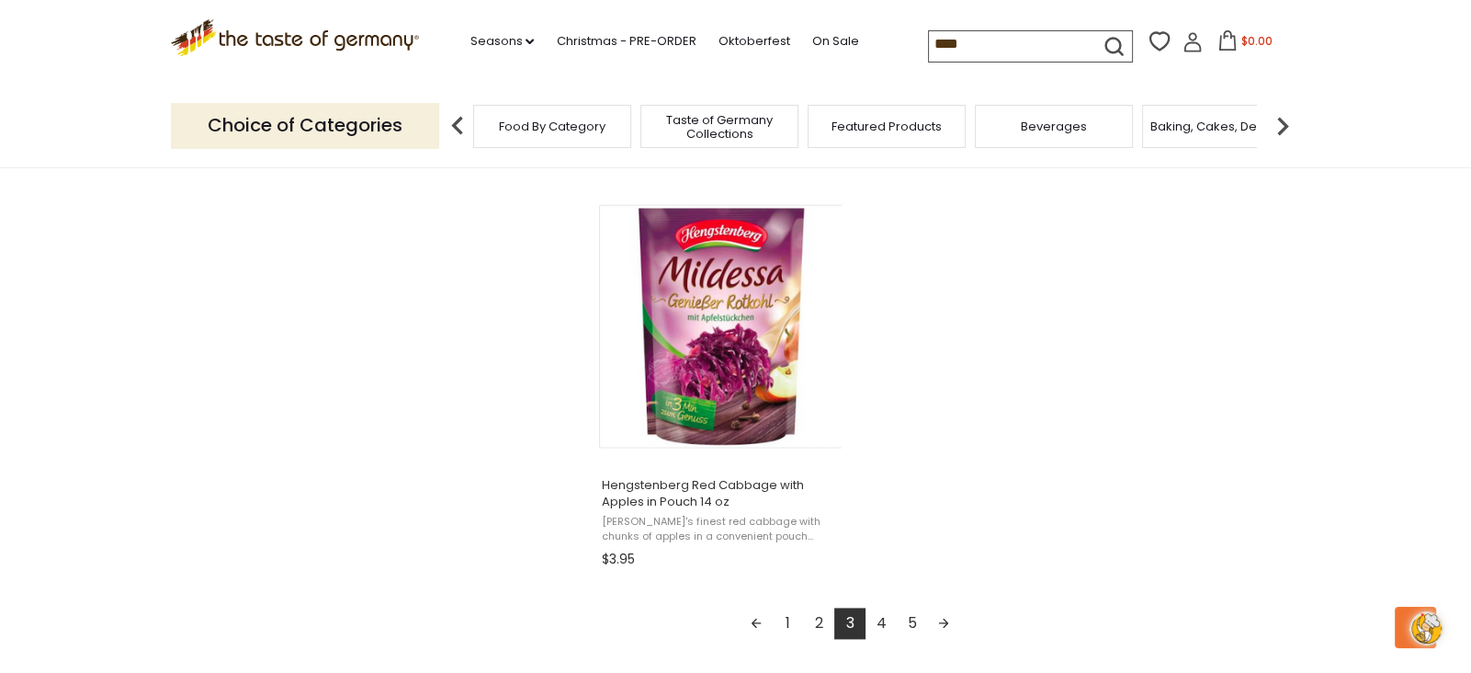
click at [878, 630] on link "4" at bounding box center [881, 622] width 31 height 31
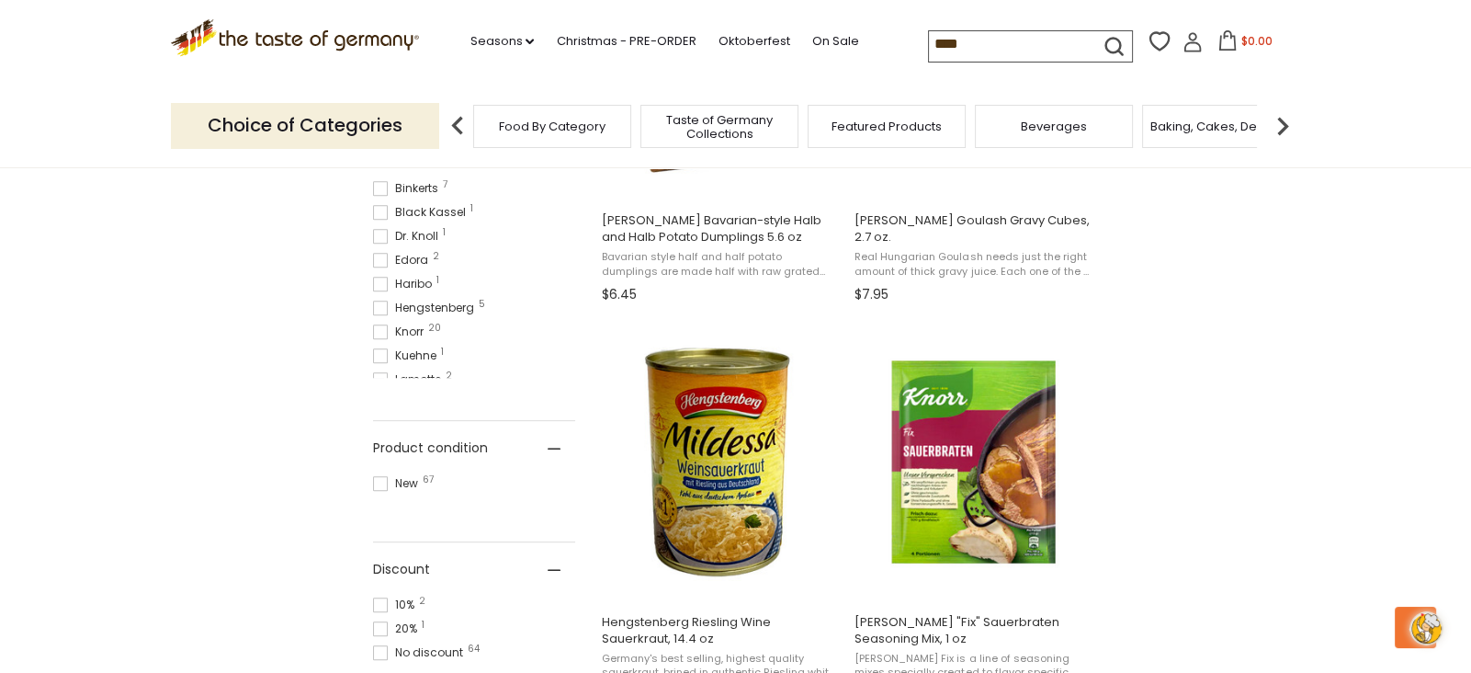
scroll to position [992, 0]
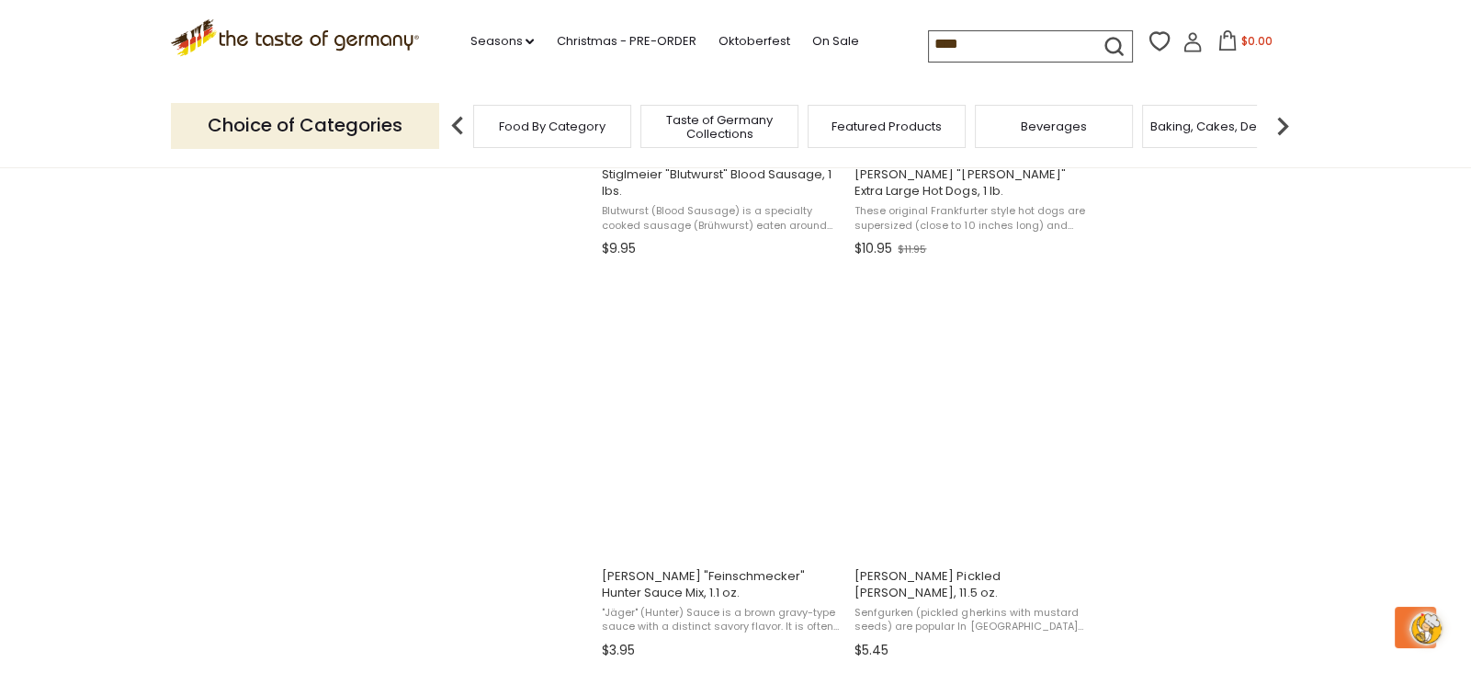
scroll to position [2283, 0]
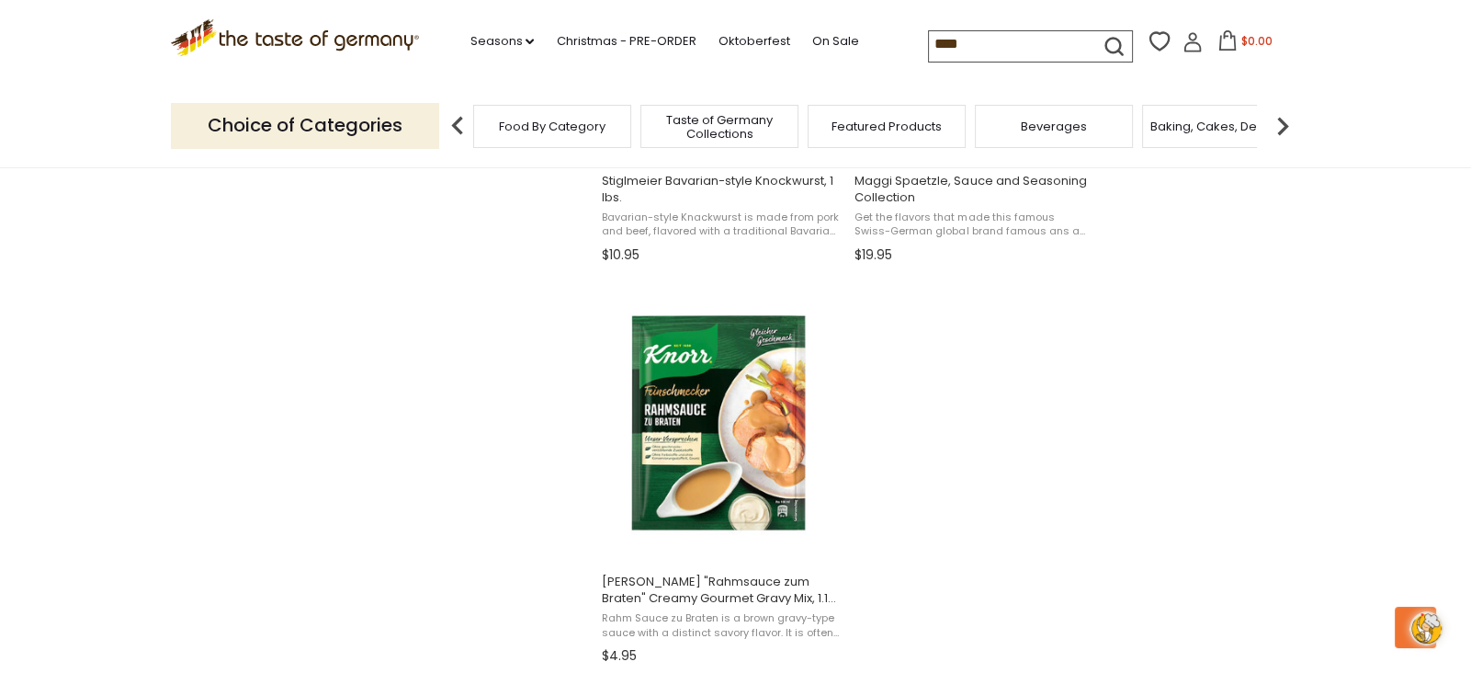
scroll to position [3047, 0]
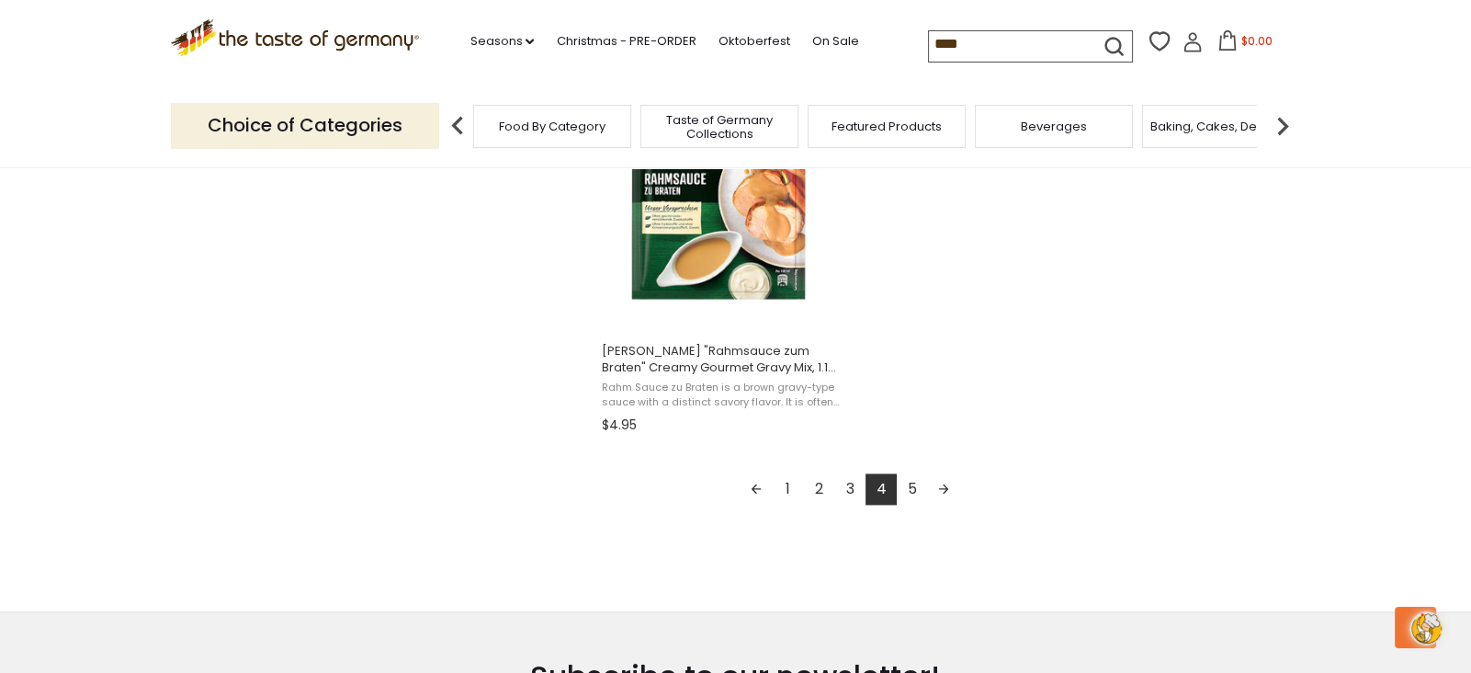
scroll to position [3269, 0]
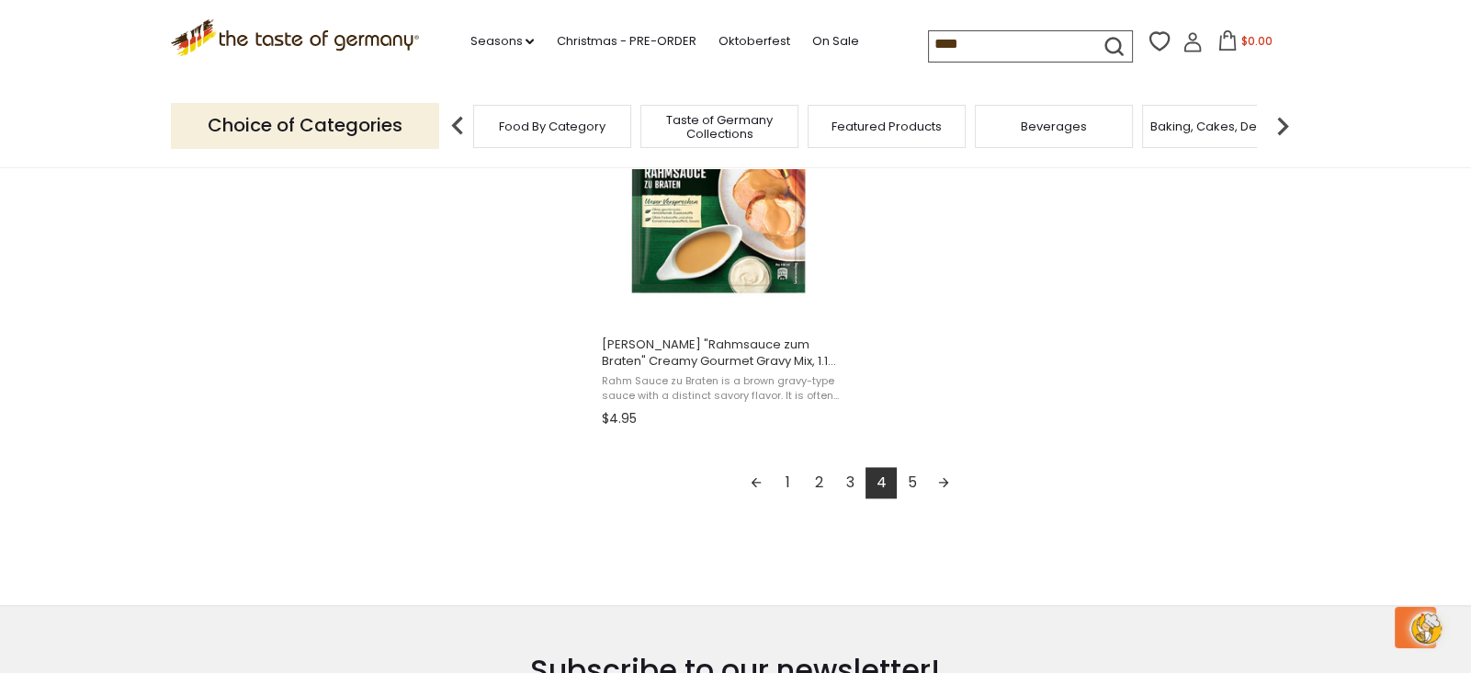
click at [911, 489] on link "5" at bounding box center [912, 482] width 31 height 31
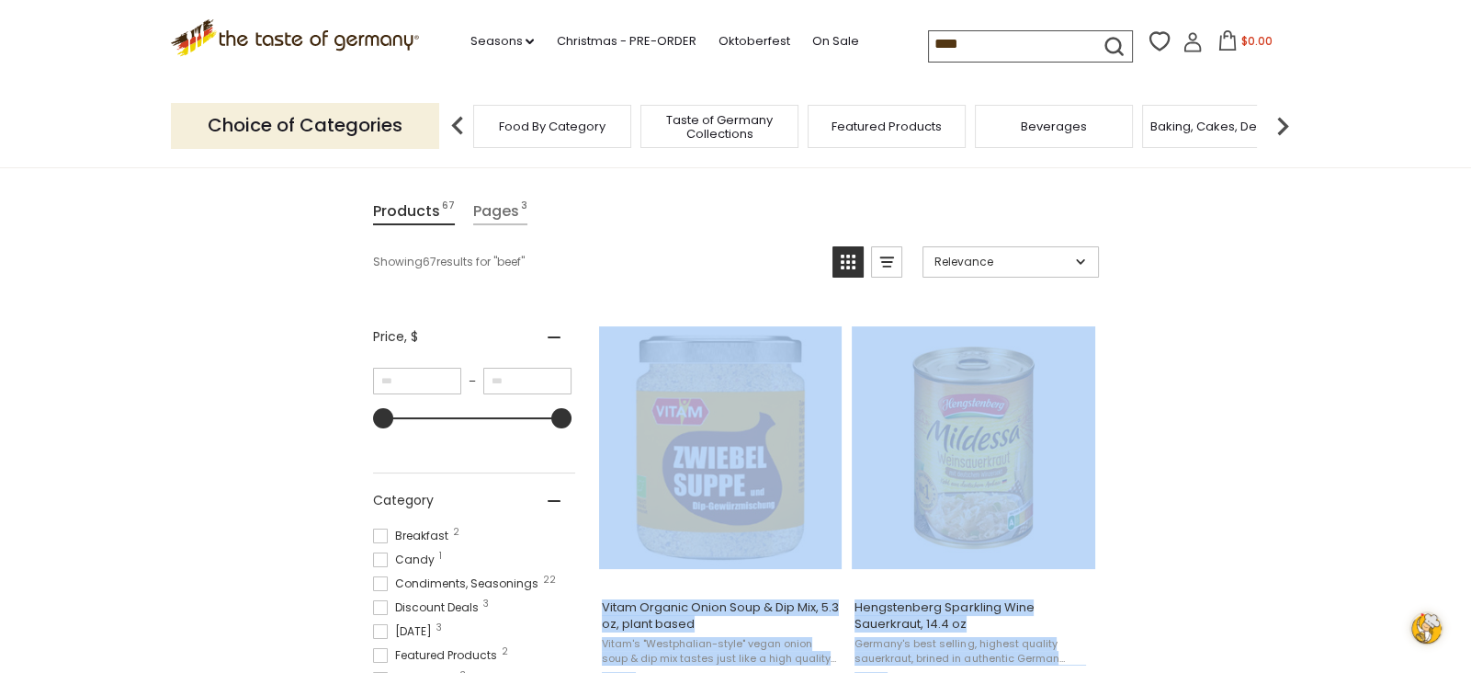
scroll to position [203, 0]
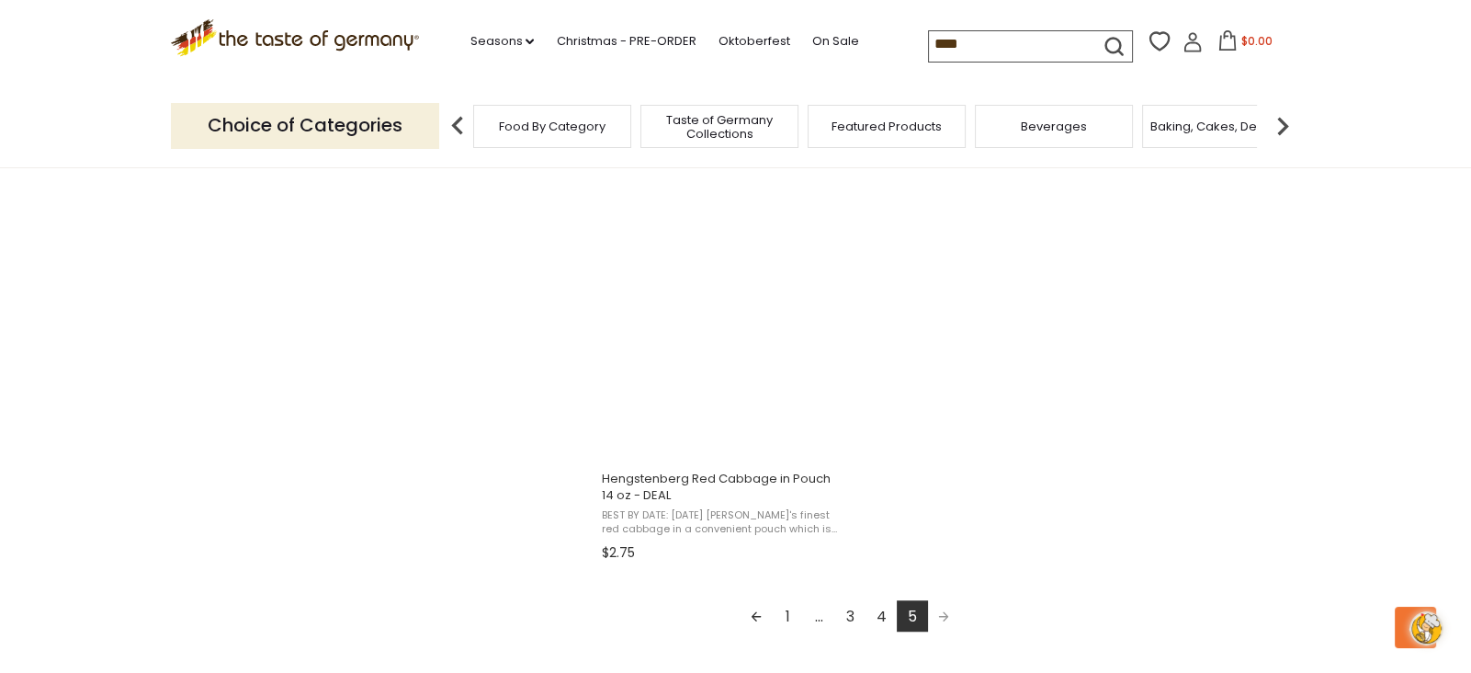
scroll to position [1537, 0]
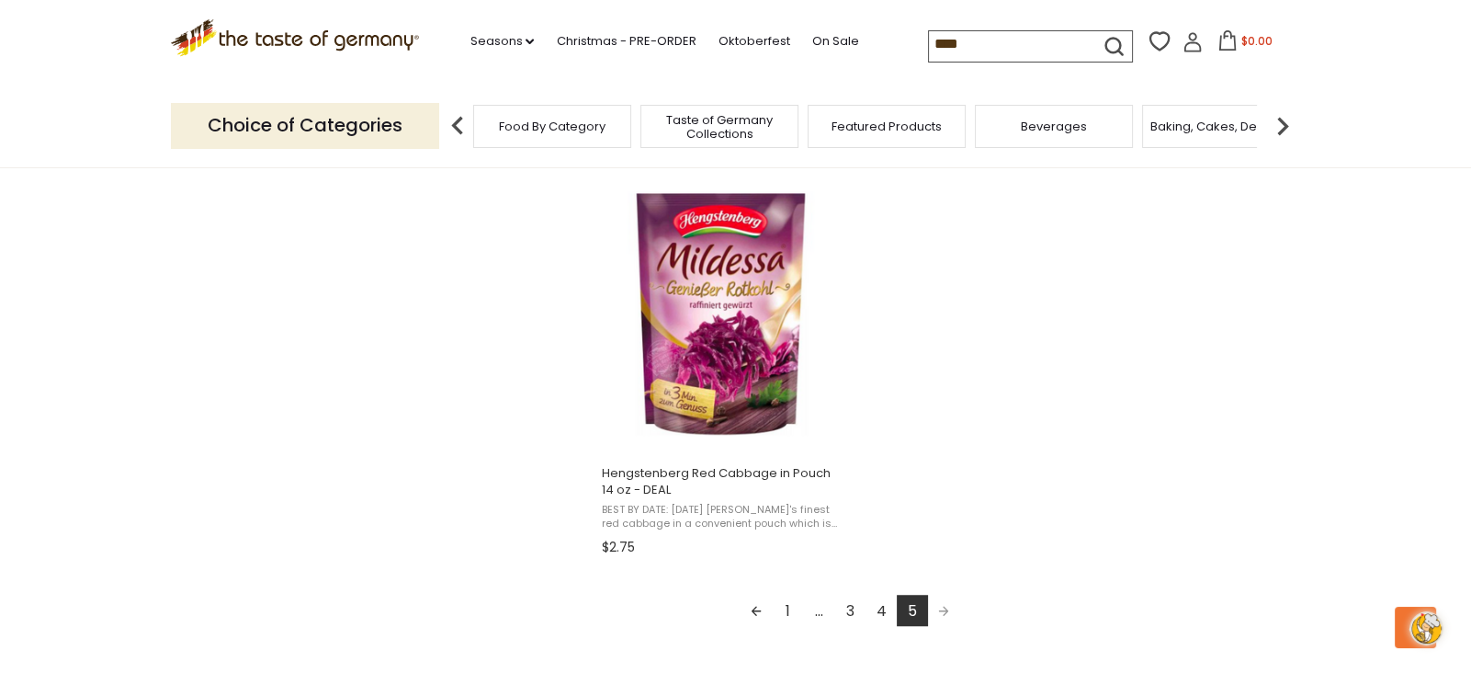
click at [929, 42] on input "****" at bounding box center [1006, 44] width 155 height 26
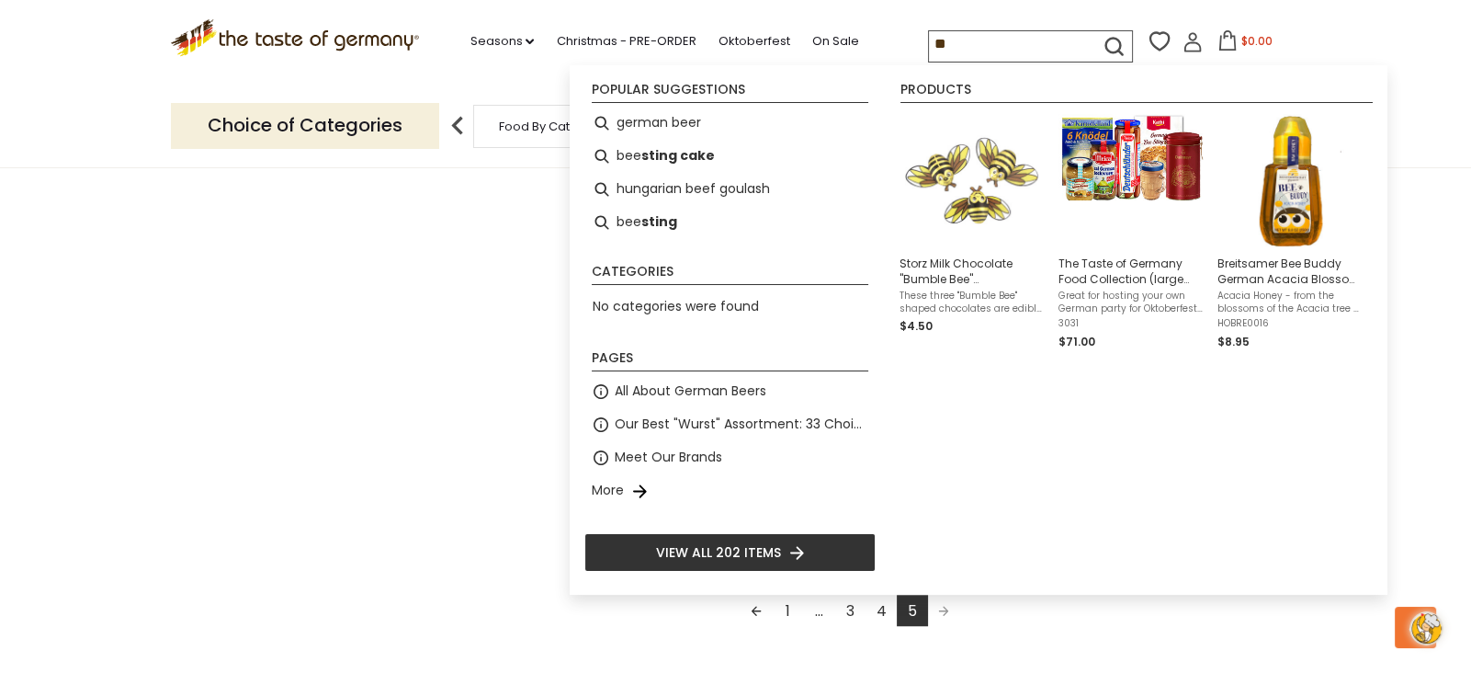
type input "*"
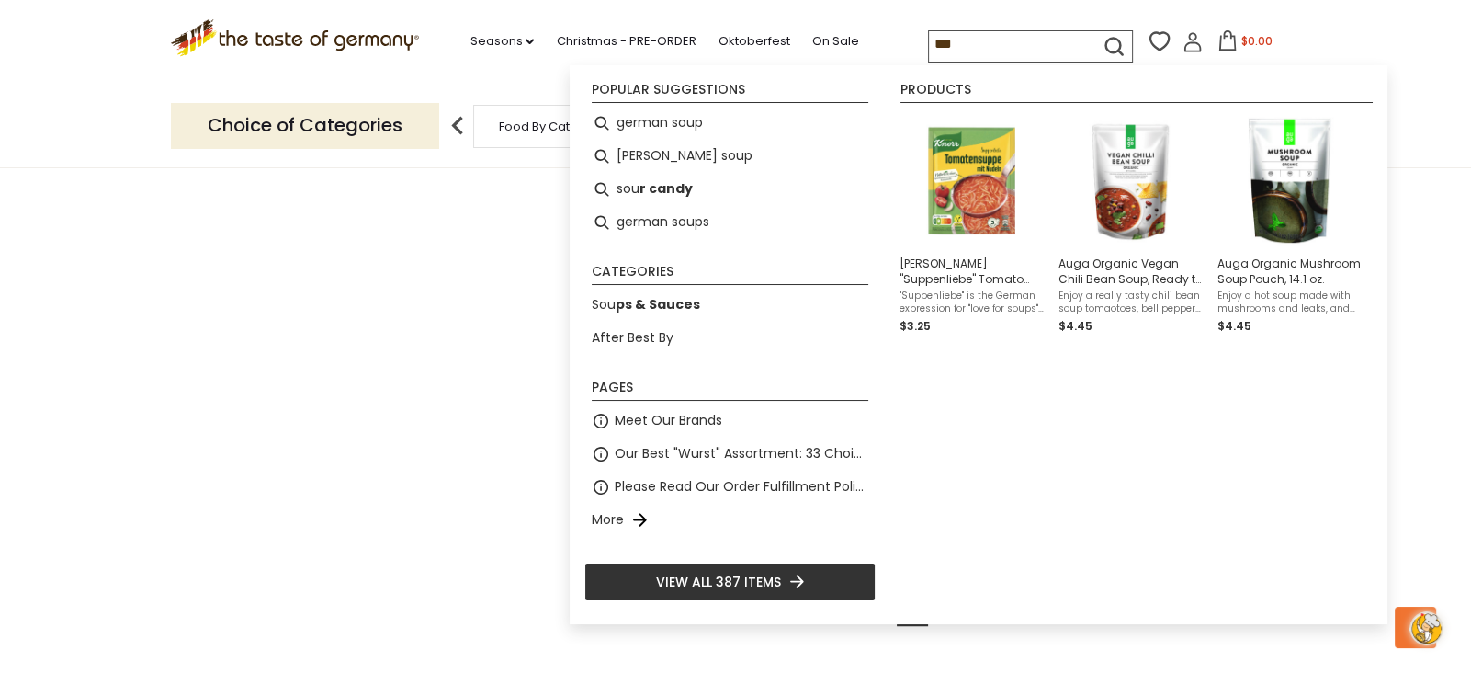
type input "****"
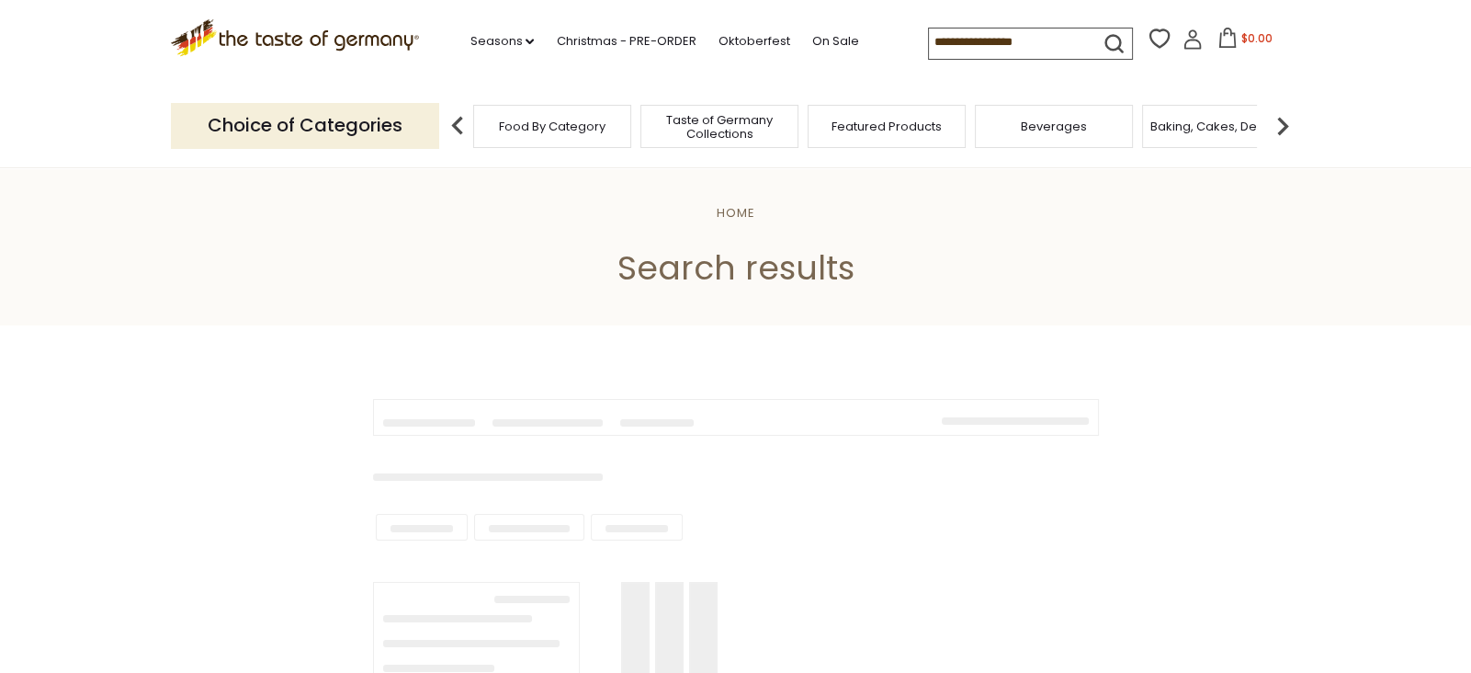
type input "****"
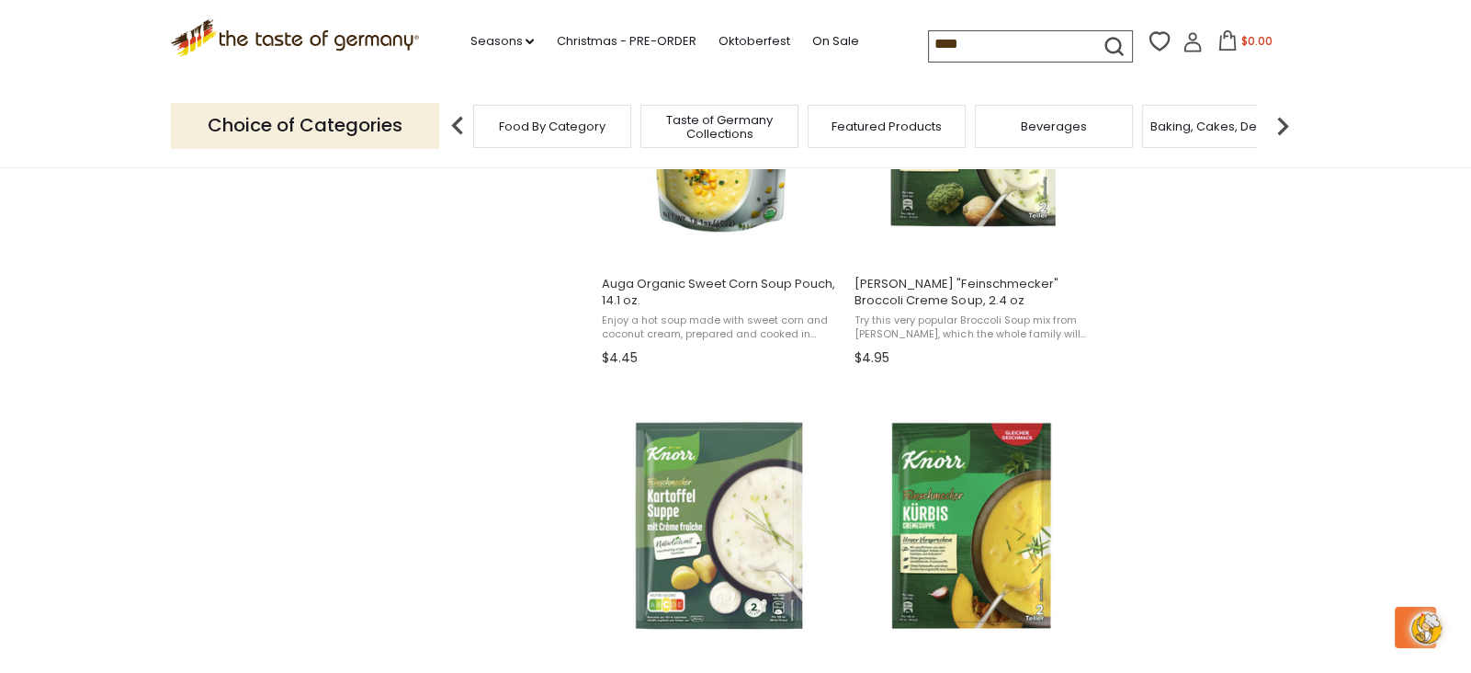
scroll to position [1731, 0]
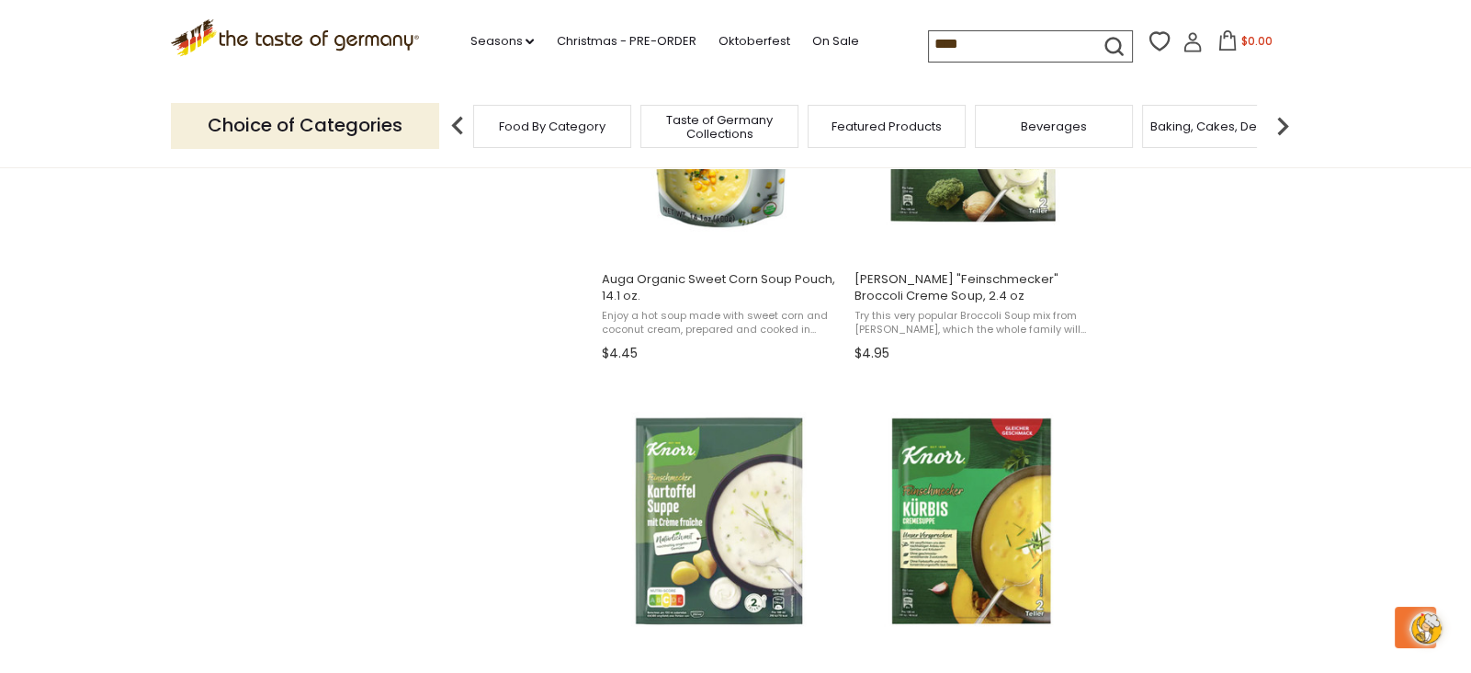
click at [1210, 287] on section "Products 148 Categories 1 Pages 5 Showing 148 results for " soup " Relevance Re…" at bounding box center [735, 368] width 1471 height 3549
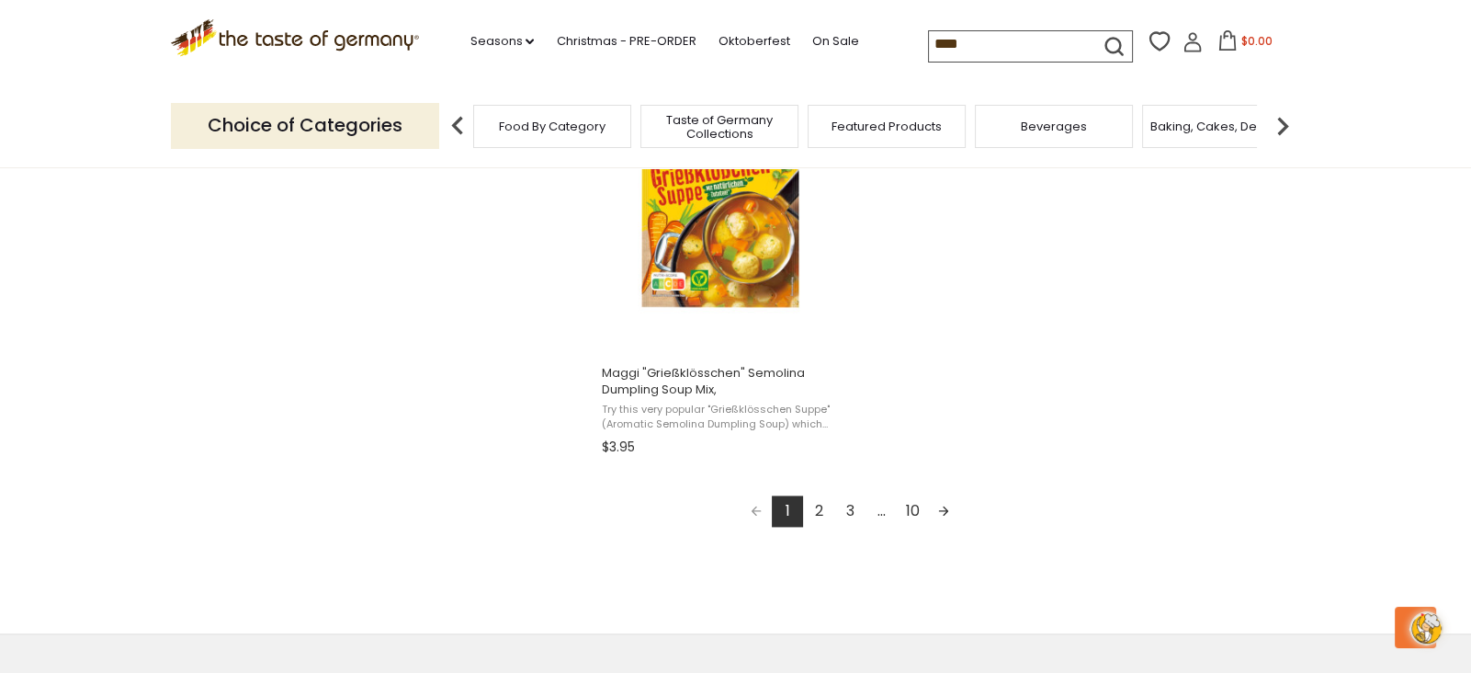
scroll to position [3242, 0]
